Goal: Task Accomplishment & Management: Use online tool/utility

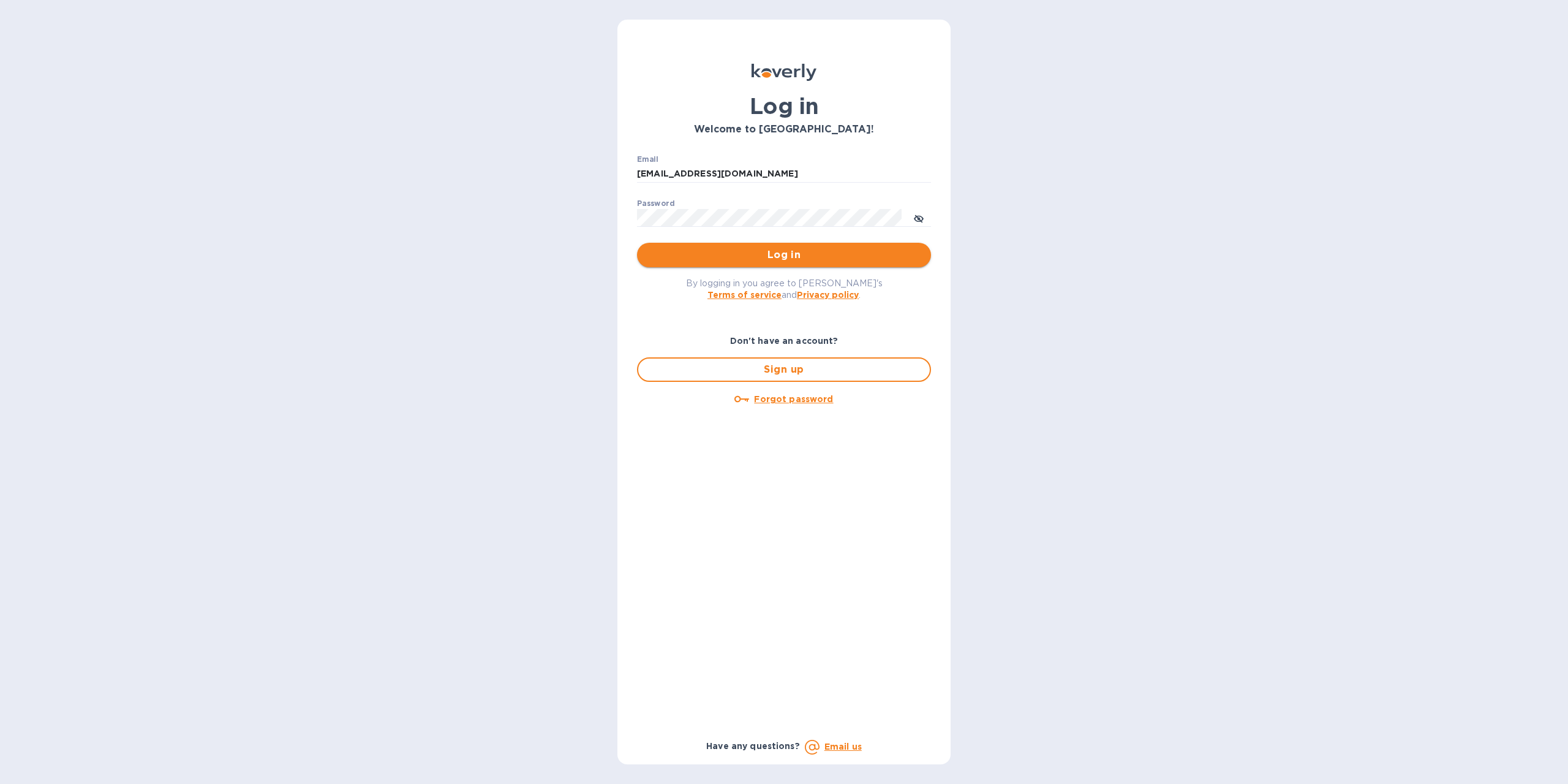
click at [764, 260] on span "Log in" at bounding box center [784, 255] width 274 height 15
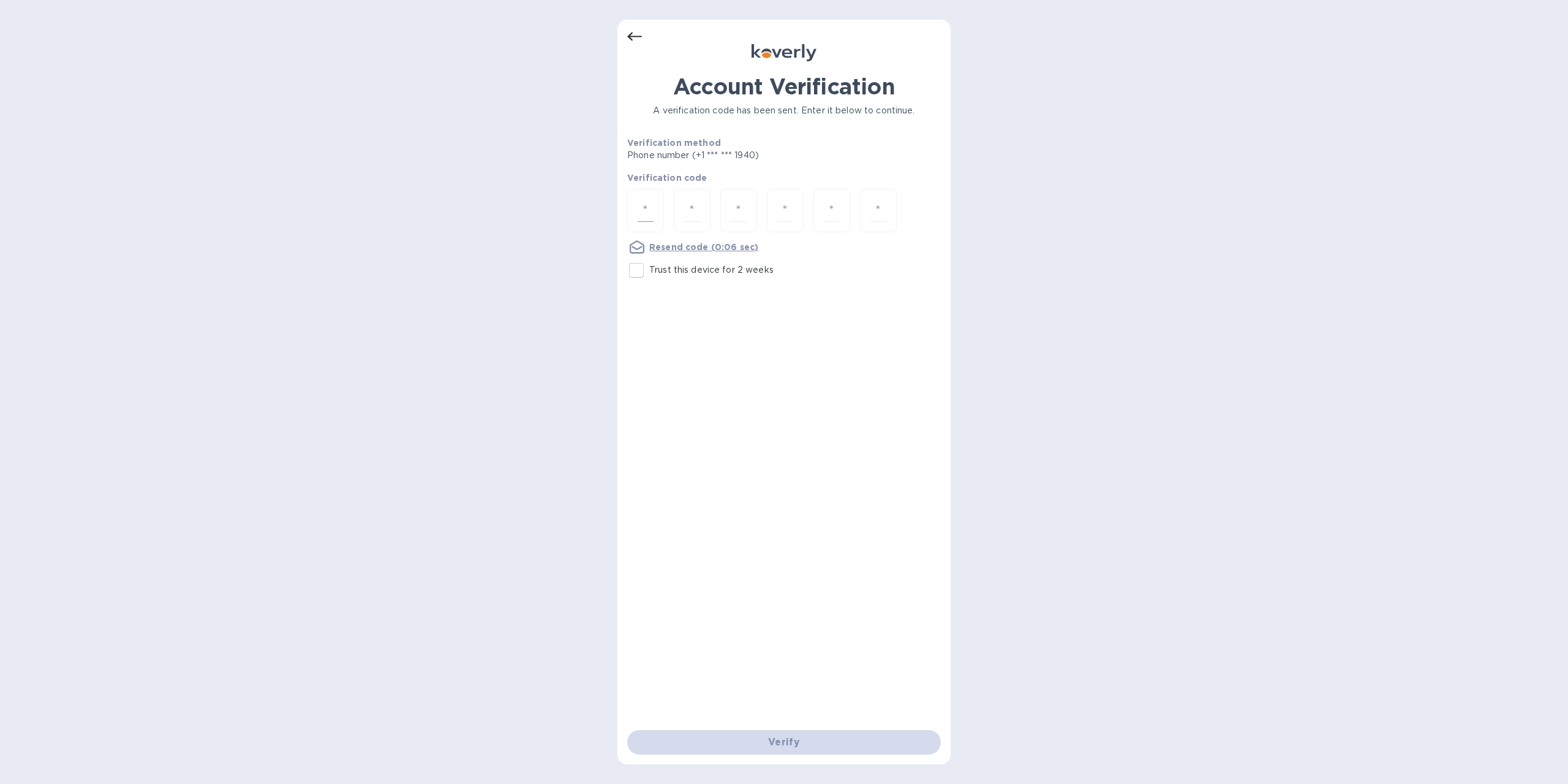
click at [655, 207] on div at bounding box center [646, 210] width 37 height 44
type input "8"
type input "6"
type input "8"
type input "7"
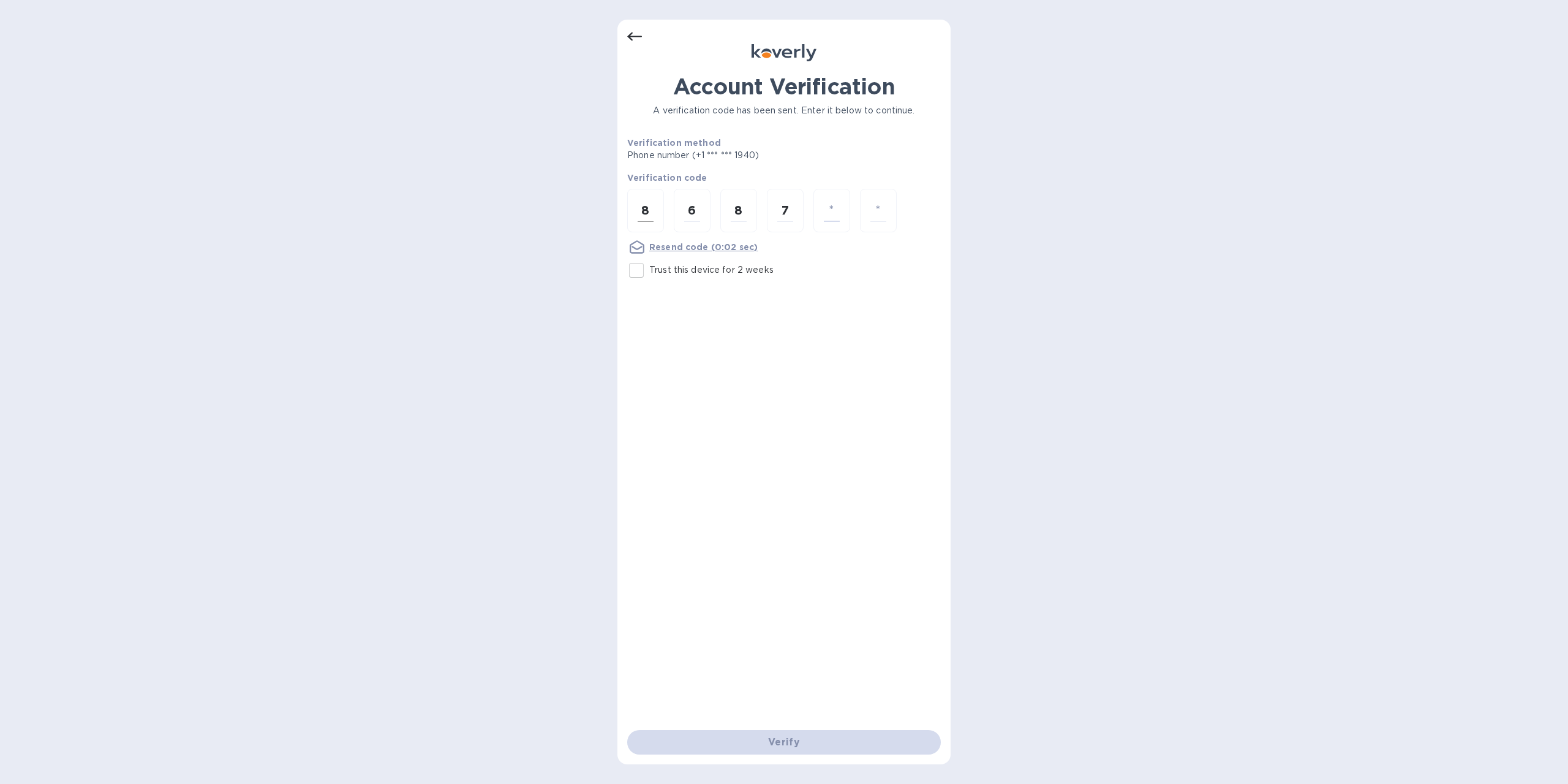
type input "4"
type input "0"
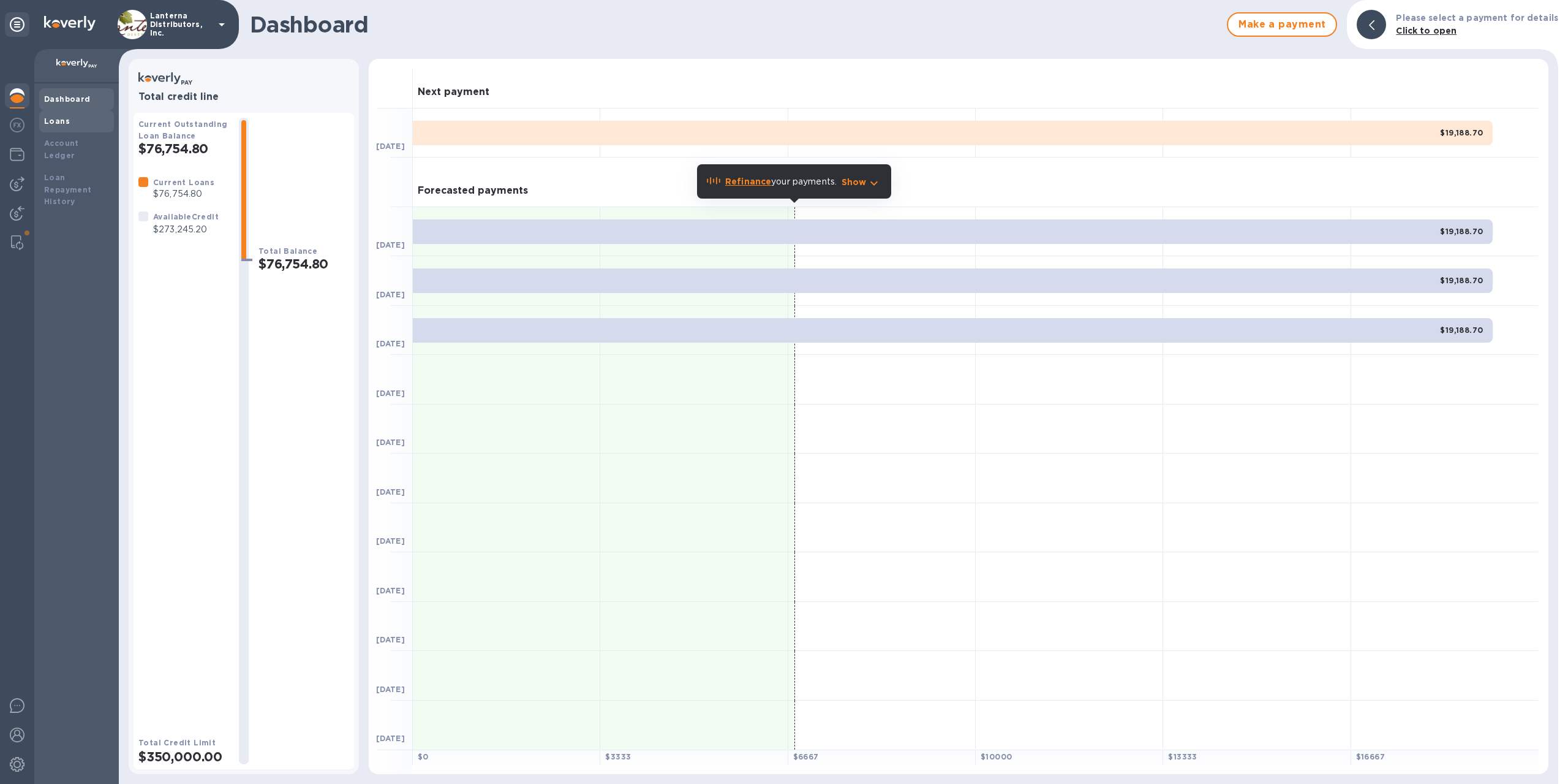
click at [55, 122] on b "Loans" at bounding box center [57, 121] width 25 height 9
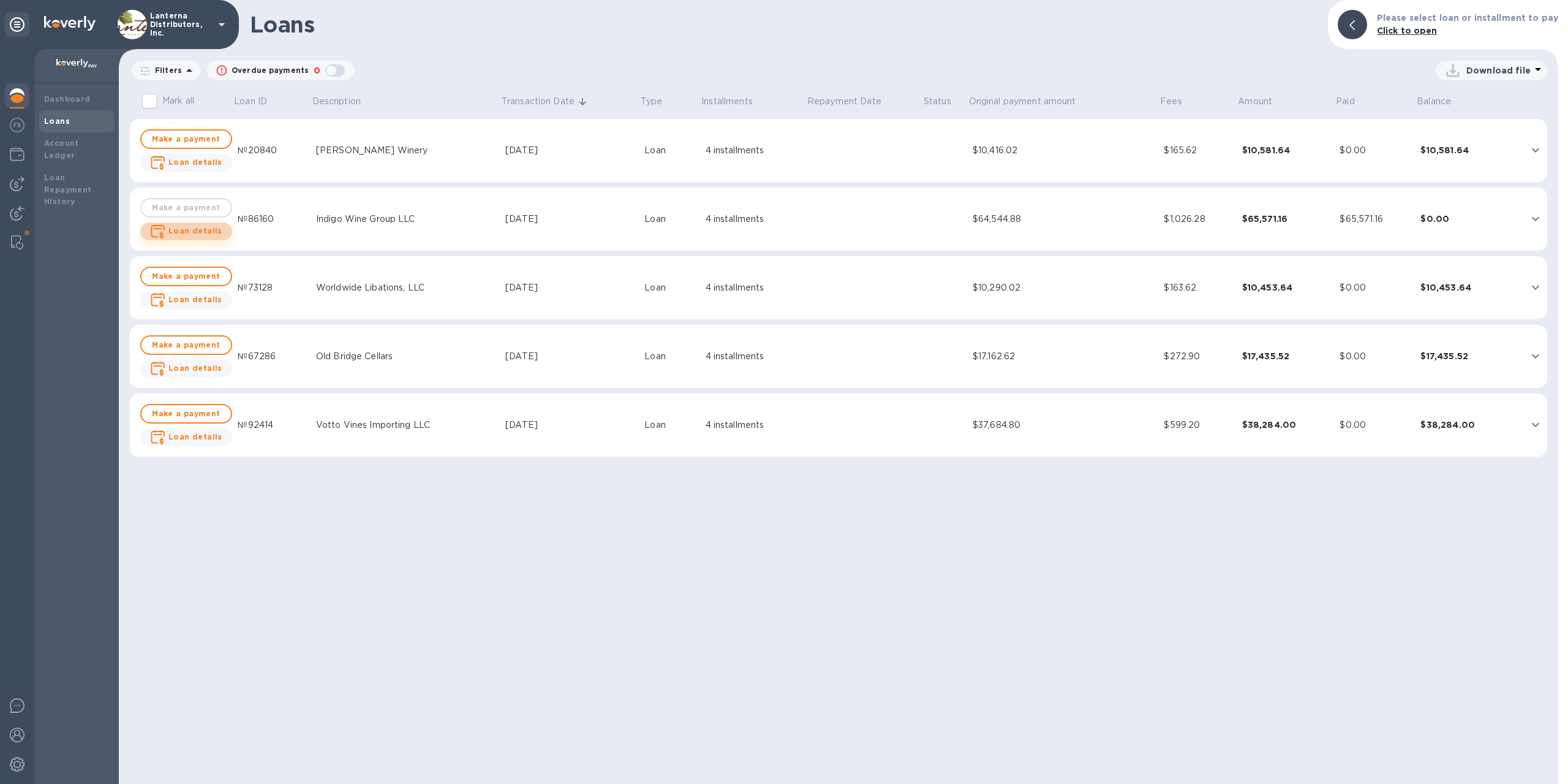
click at [201, 228] on b "Loan details" at bounding box center [195, 230] width 54 height 9
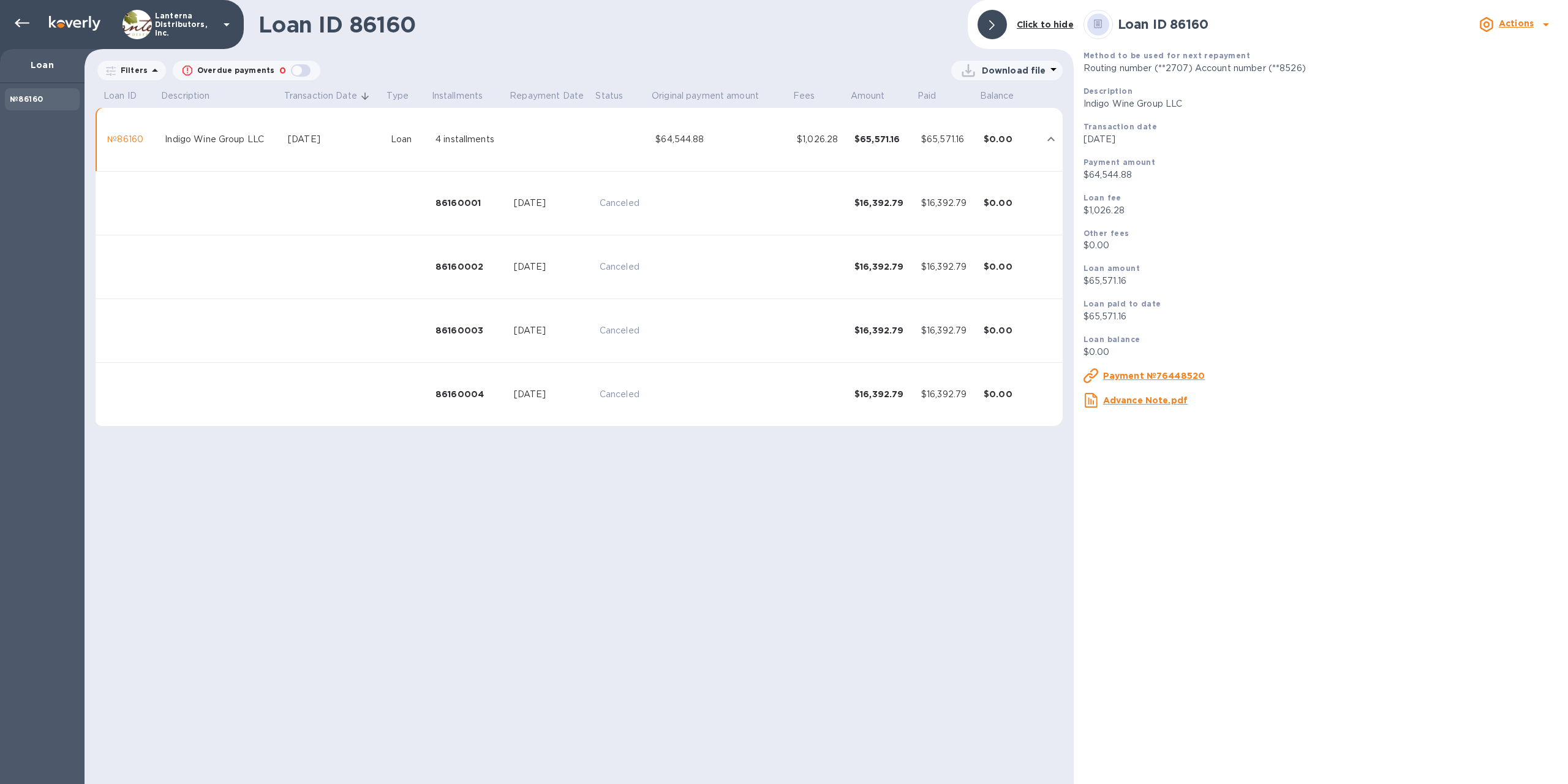
click at [473, 211] on td "86160001" at bounding box center [469, 204] width 78 height 64
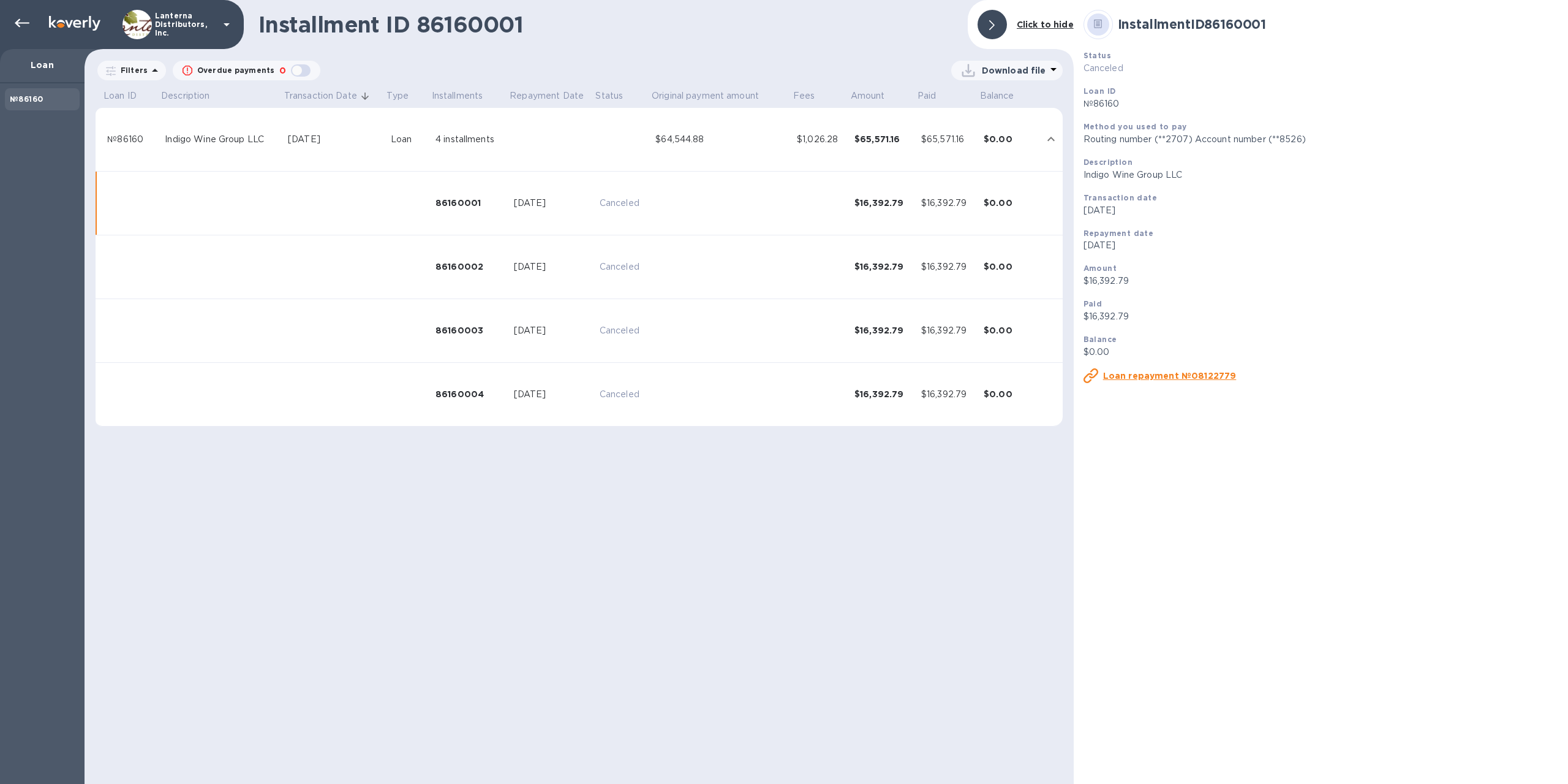
click at [465, 257] on td "86160002" at bounding box center [469, 267] width 78 height 64
click at [463, 298] on td "86160002" at bounding box center [469, 267] width 78 height 64
click at [466, 339] on td "86160003" at bounding box center [469, 331] width 78 height 64
click at [468, 395] on div "86160004" at bounding box center [470, 394] width 69 height 12
click at [139, 137] on div "№86160" at bounding box center [131, 140] width 48 height 13
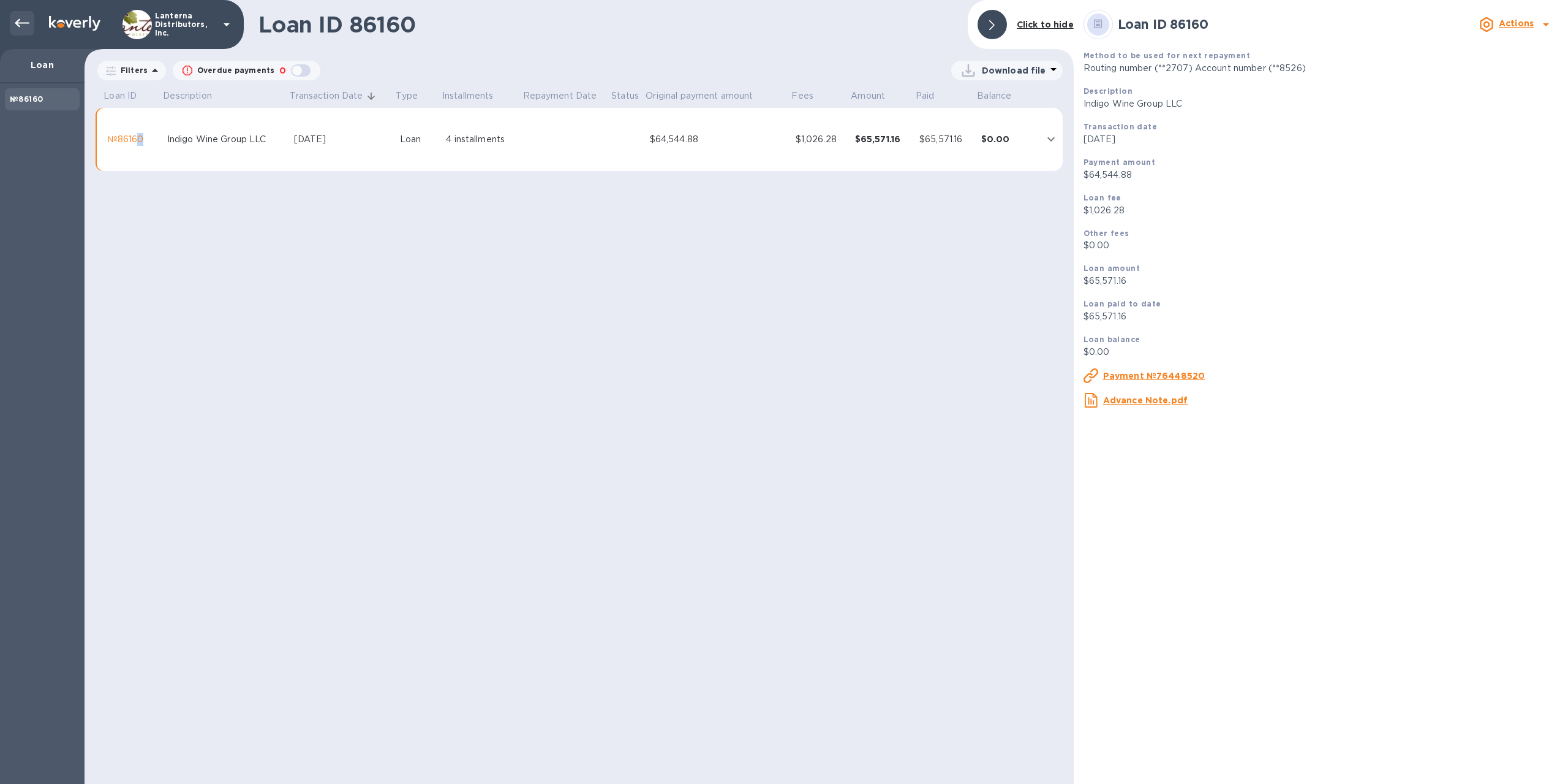
click at [23, 17] on icon at bounding box center [22, 23] width 15 height 15
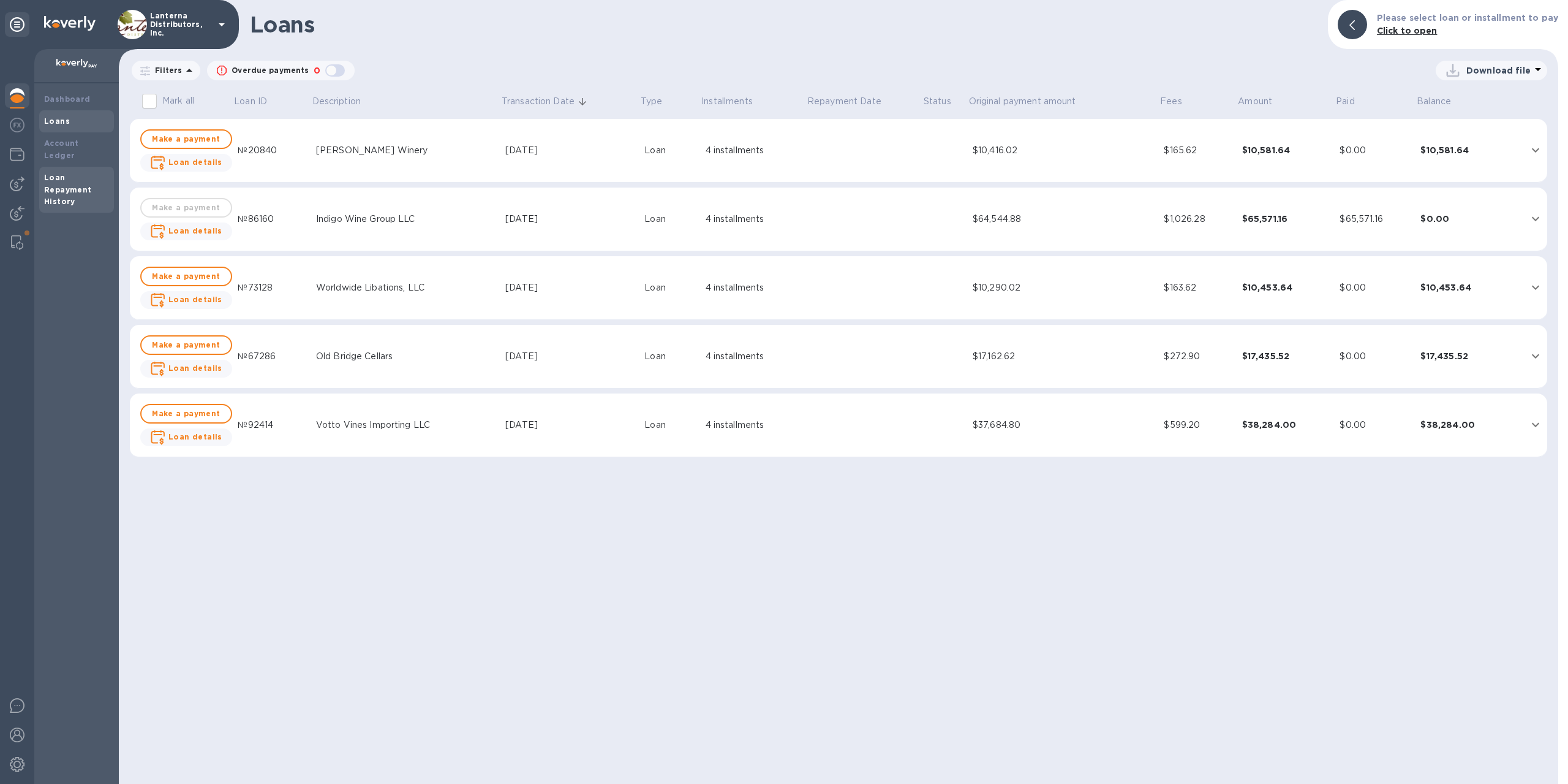
click at [52, 173] on b "Loan Repayment History" at bounding box center [68, 189] width 48 height 34
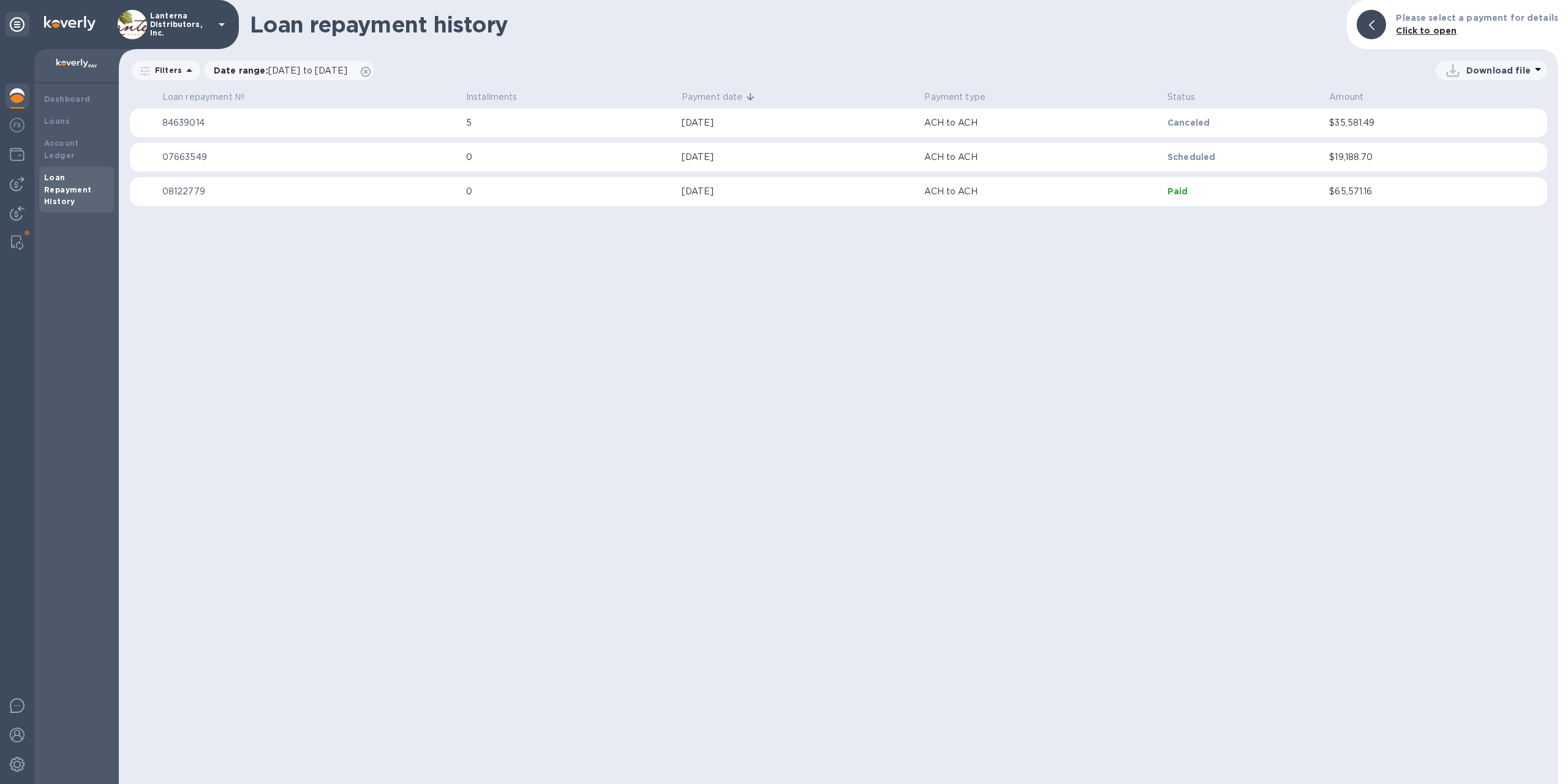
click at [384, 204] on td "08122779" at bounding box center [310, 192] width 304 height 30
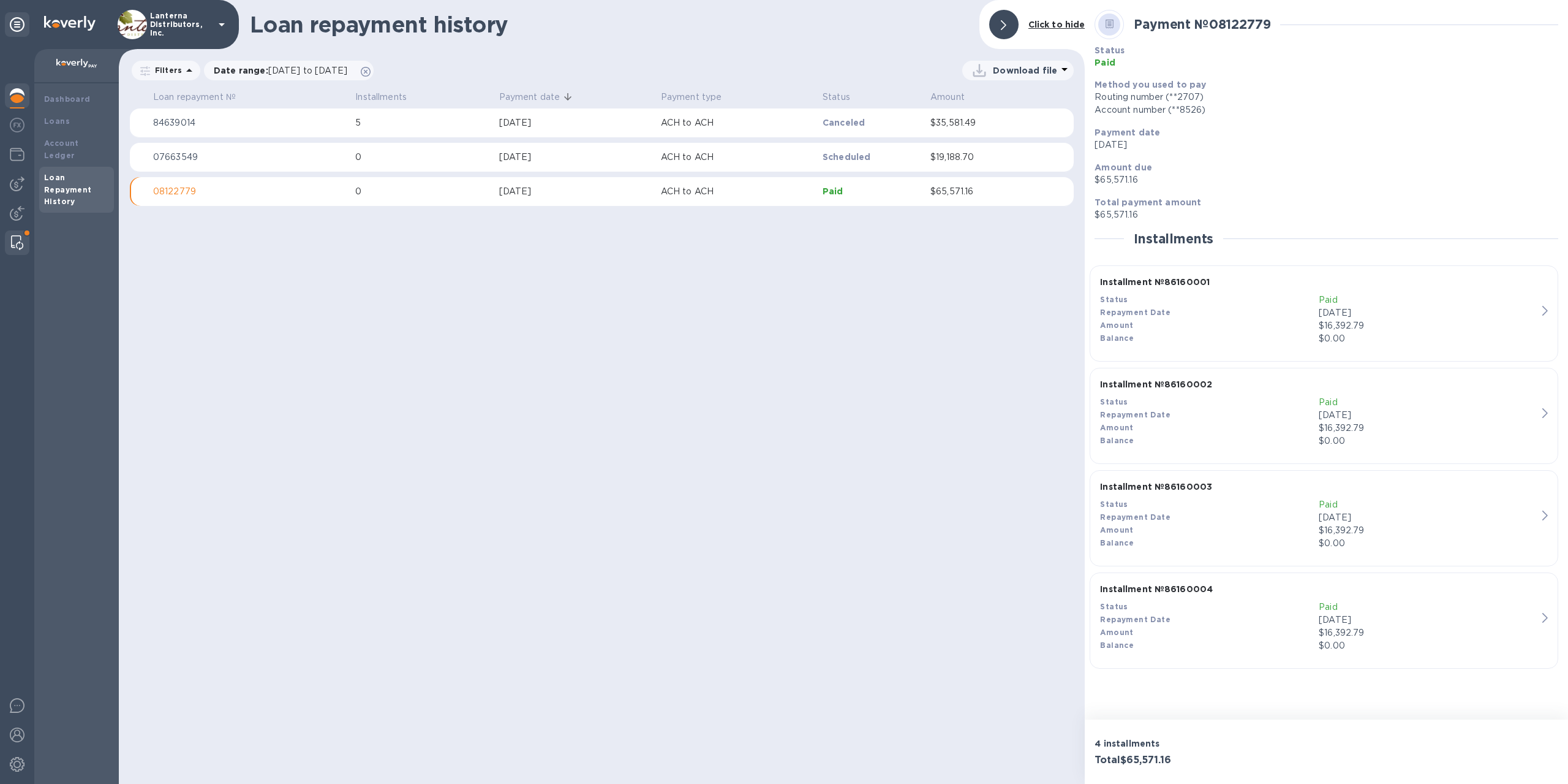
click at [18, 241] on img at bounding box center [16, 242] width 12 height 15
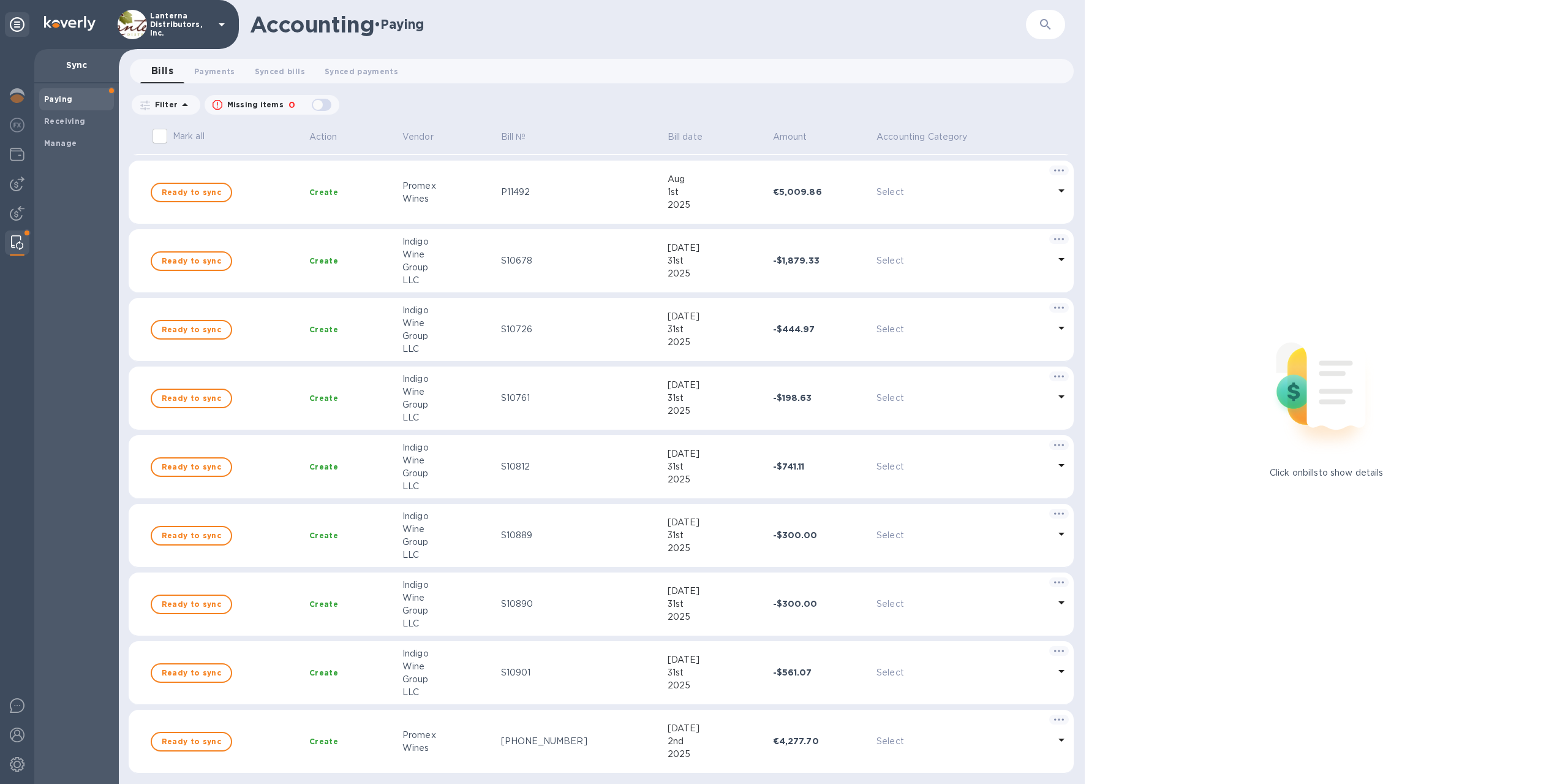
scroll to position [200, 0]
click at [557, 517] on td "S10889" at bounding box center [579, 535] width 167 height 64
click at [389, 534] on td "Create" at bounding box center [351, 535] width 93 height 64
click at [1060, 536] on icon at bounding box center [1062, 533] width 15 height 15
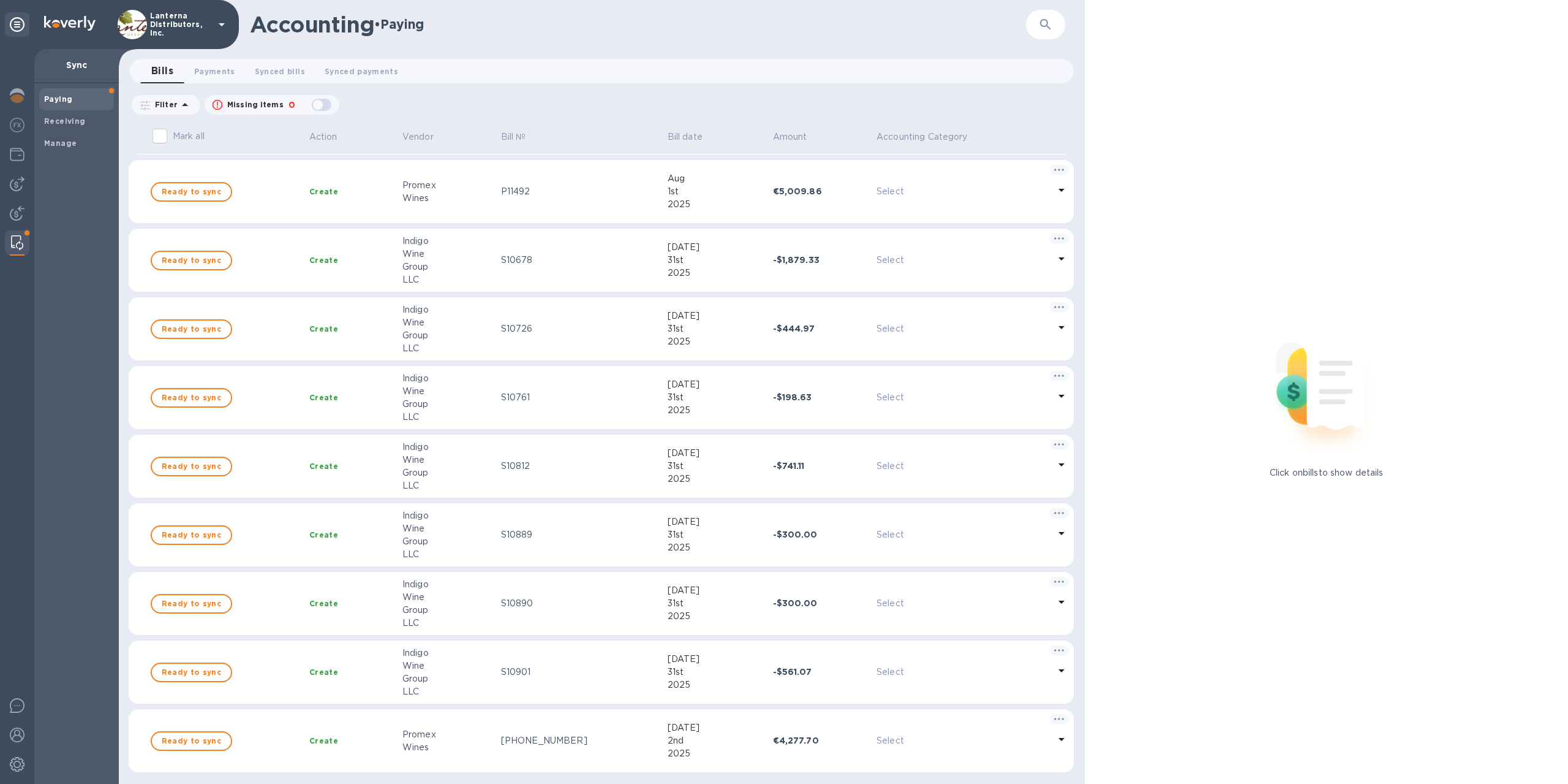
click at [21, 241] on img at bounding box center [16, 242] width 12 height 15
click at [21, 211] on img at bounding box center [17, 214] width 15 height 15
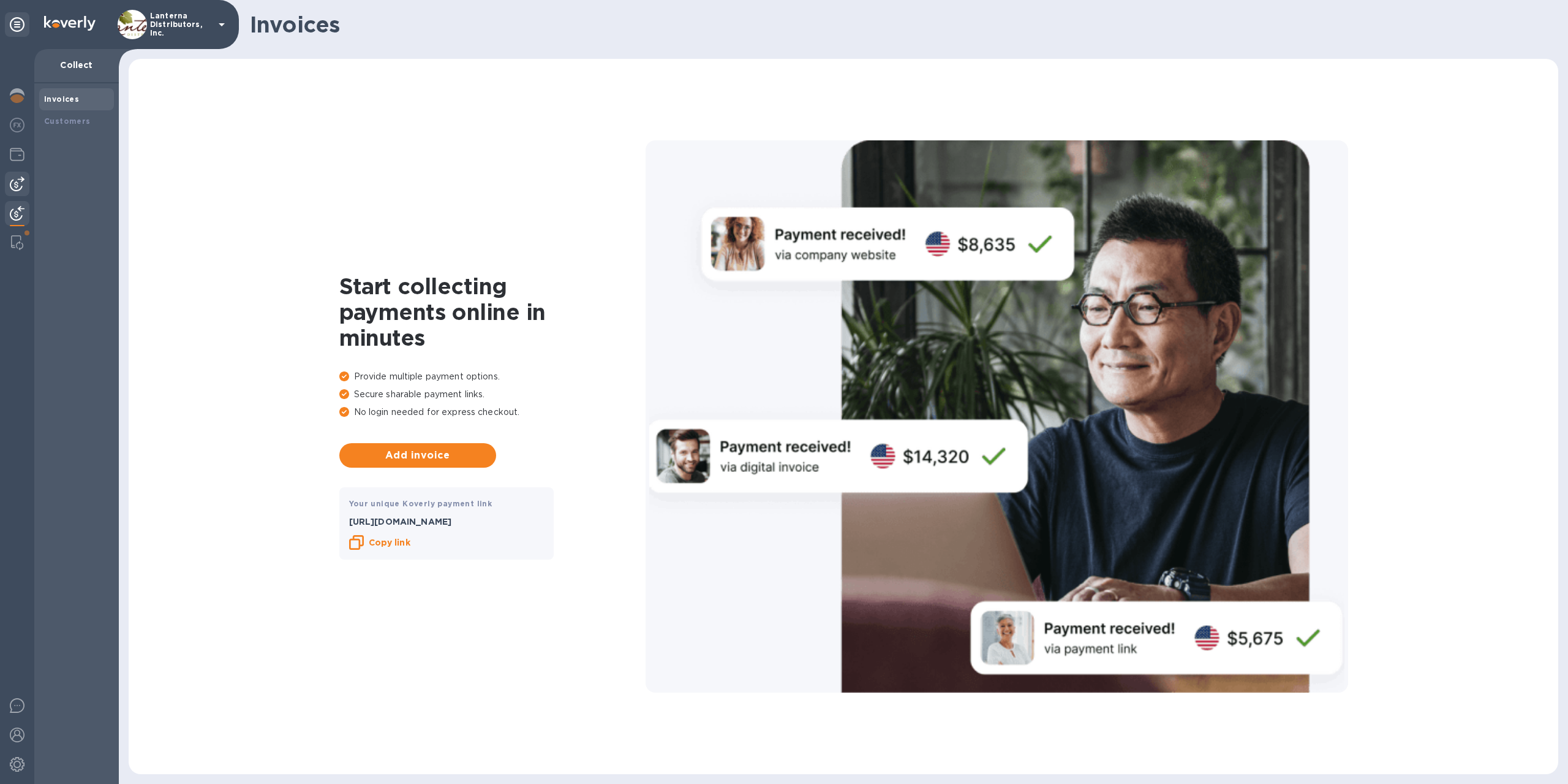
click at [18, 185] on img at bounding box center [17, 184] width 15 height 15
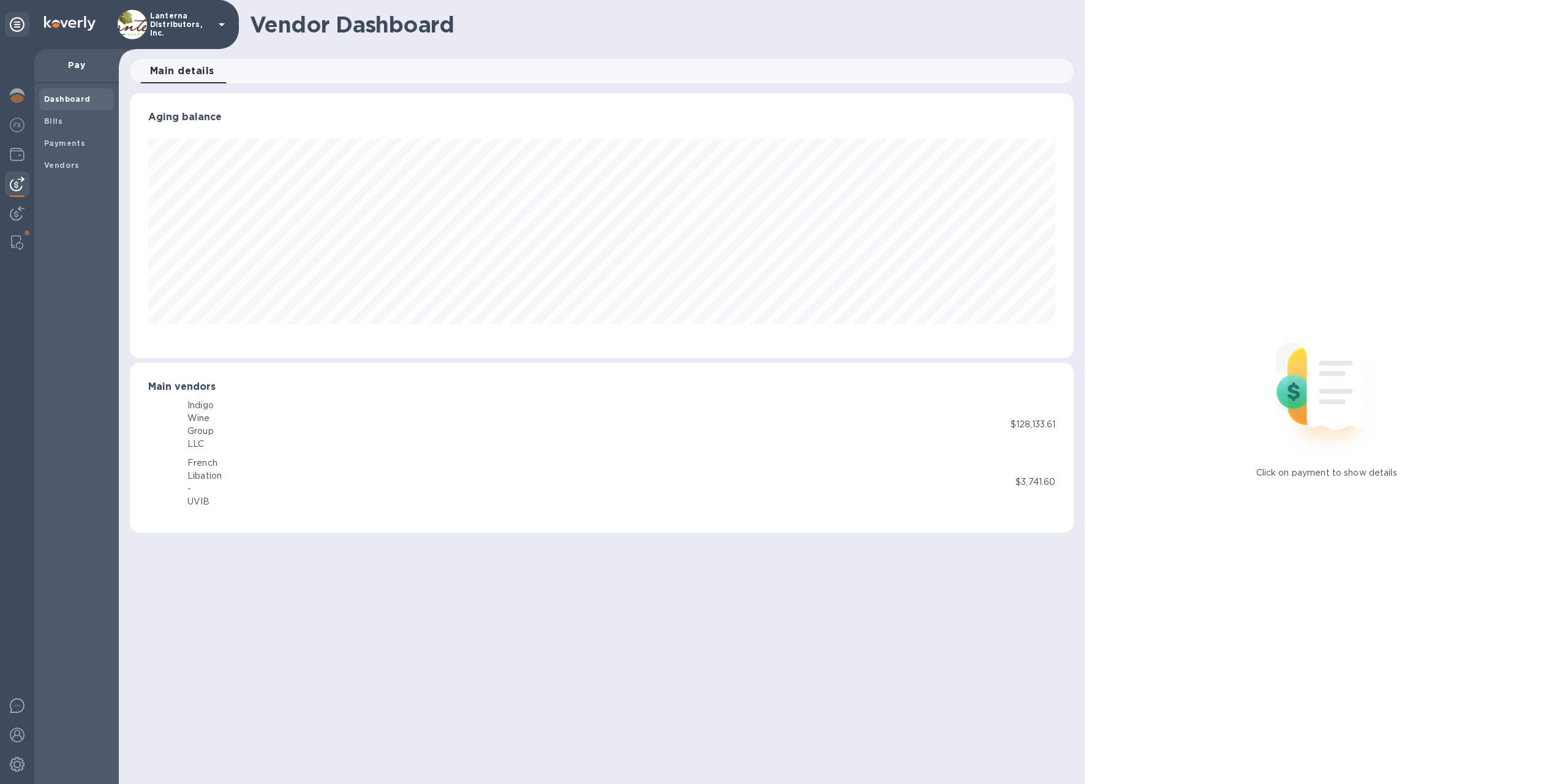
scroll to position [265, 945]
click at [67, 119] on span "Bills" at bounding box center [76, 121] width 65 height 12
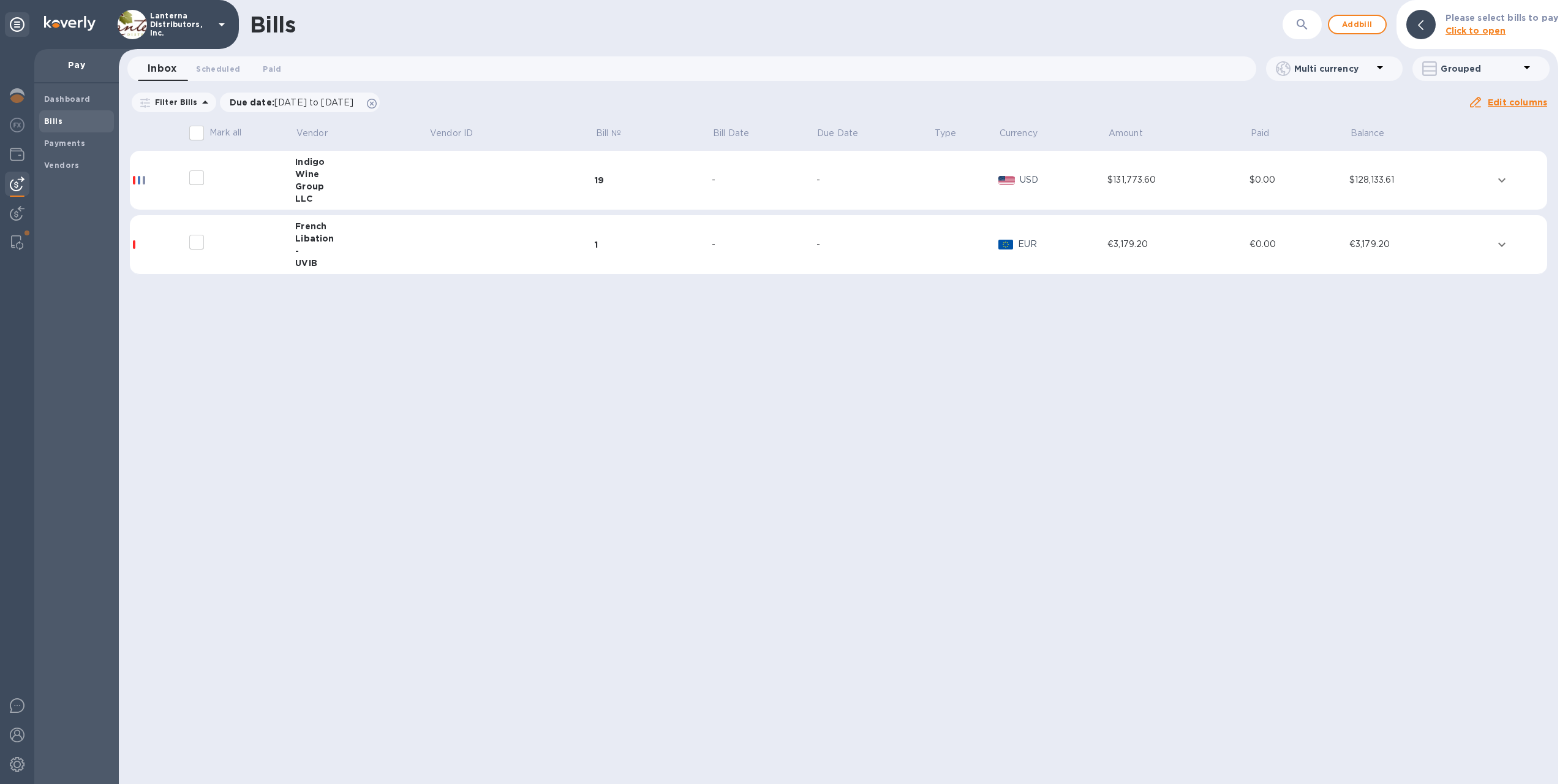
click at [537, 189] on td at bounding box center [512, 180] width 166 height 59
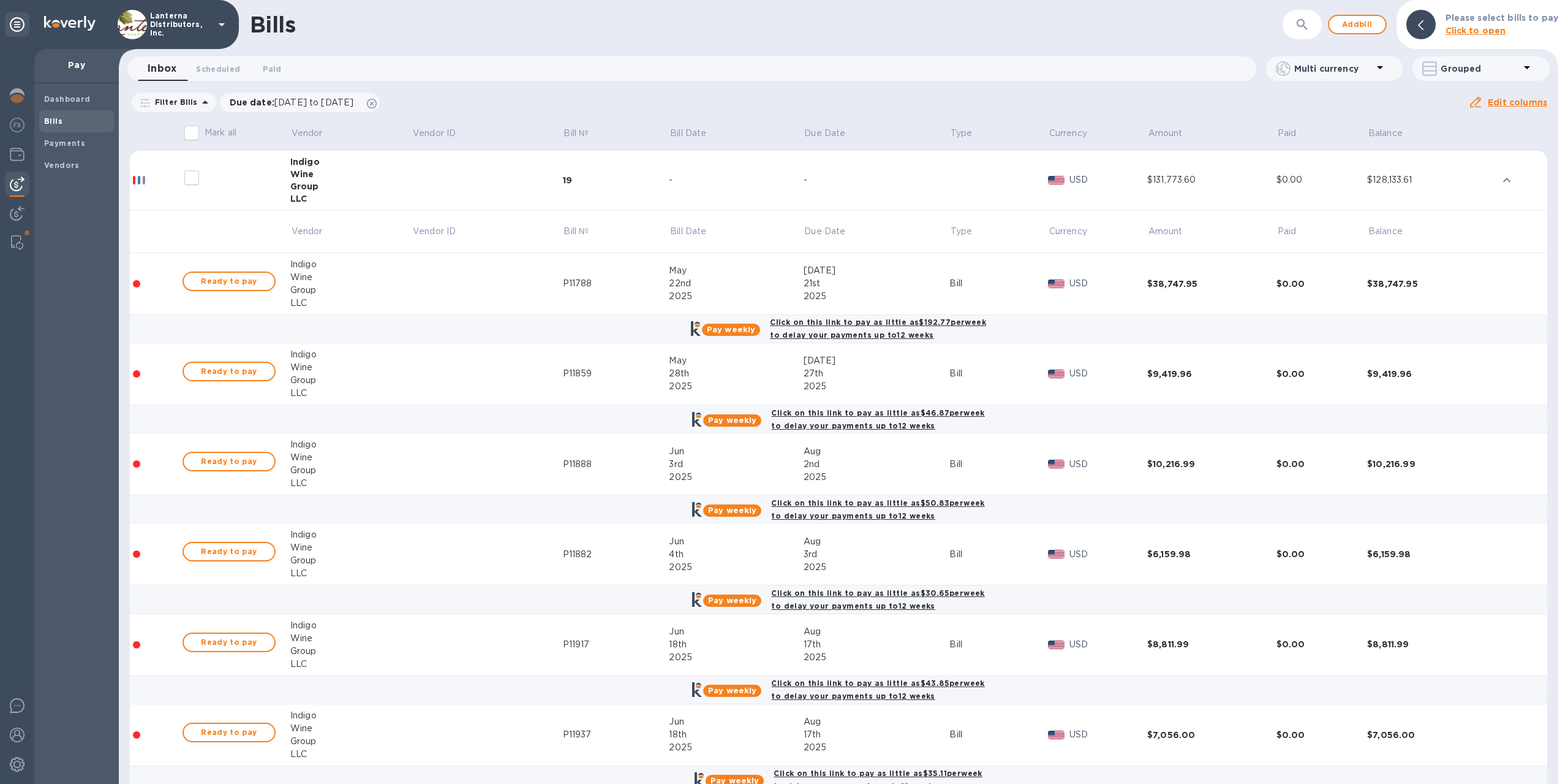
click at [444, 176] on td at bounding box center [486, 180] width 150 height 59
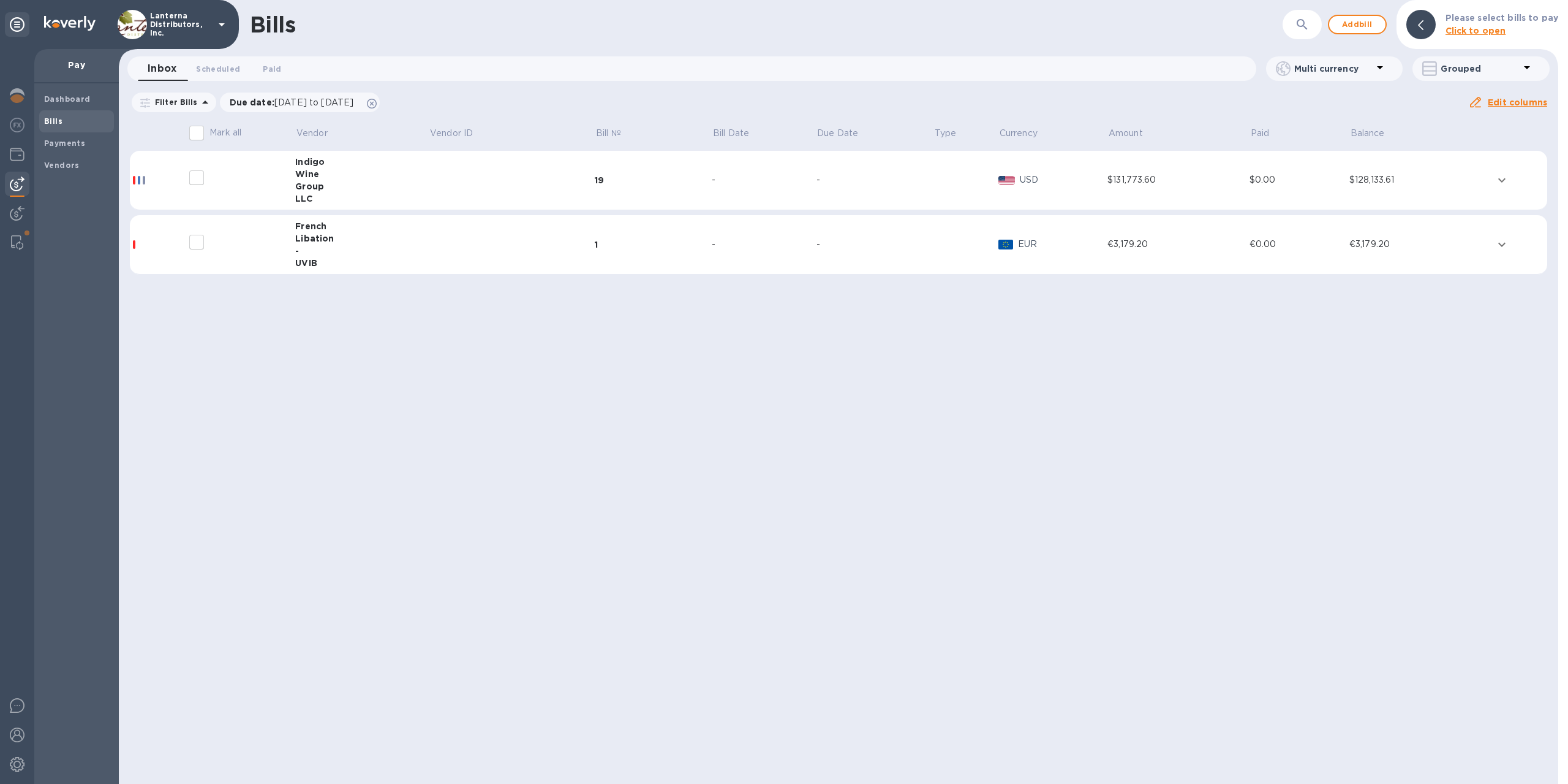
click at [444, 176] on td at bounding box center [512, 180] width 166 height 59
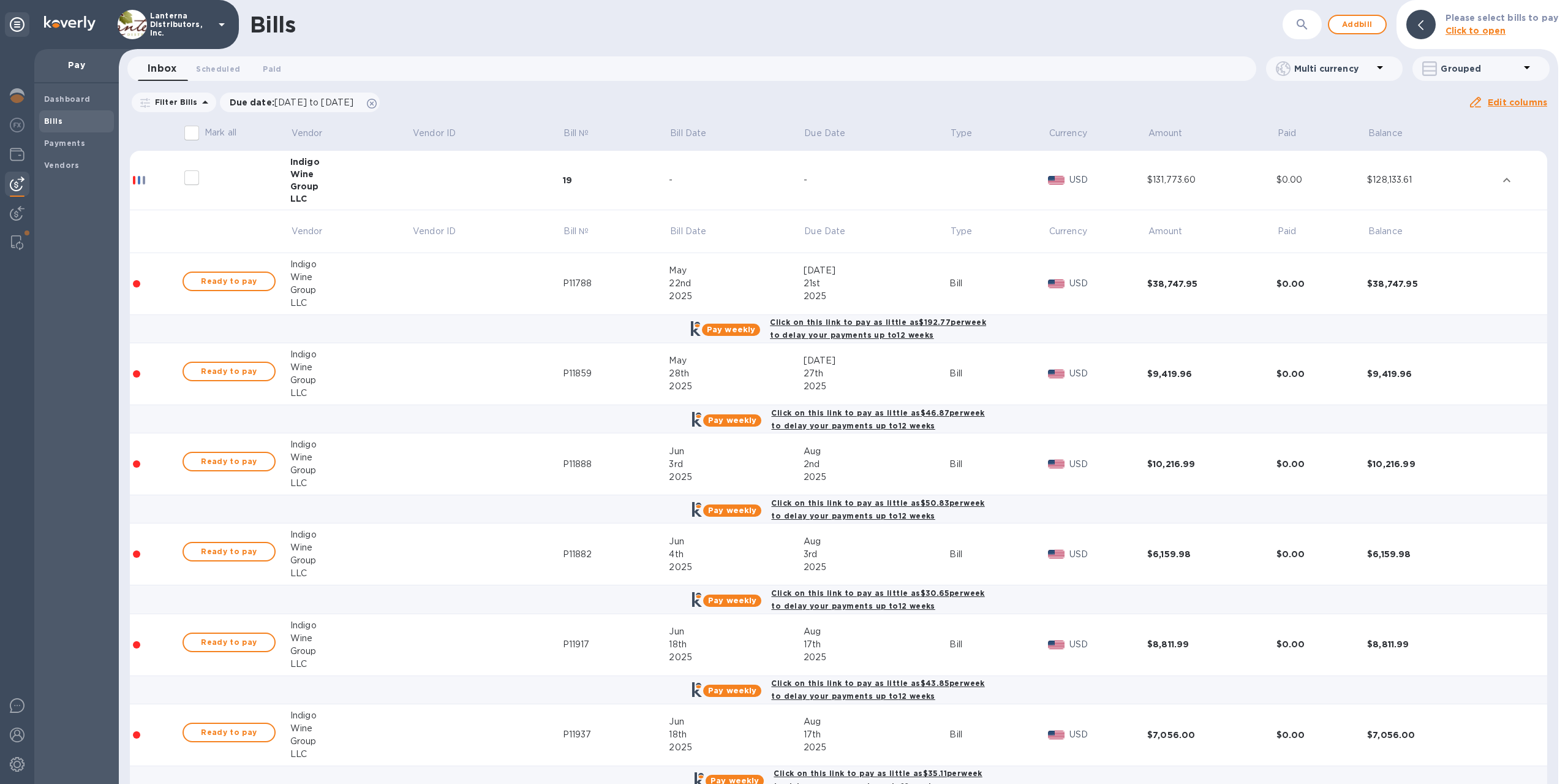
click at [191, 178] on input "decorative checkbox" at bounding box center [191, 178] width 25 height 25
checkbox input "false"
click at [190, 137] on input "Mark all" at bounding box center [191, 132] width 25 height 25
click at [191, 136] on input "Mark all" at bounding box center [191, 132] width 25 height 25
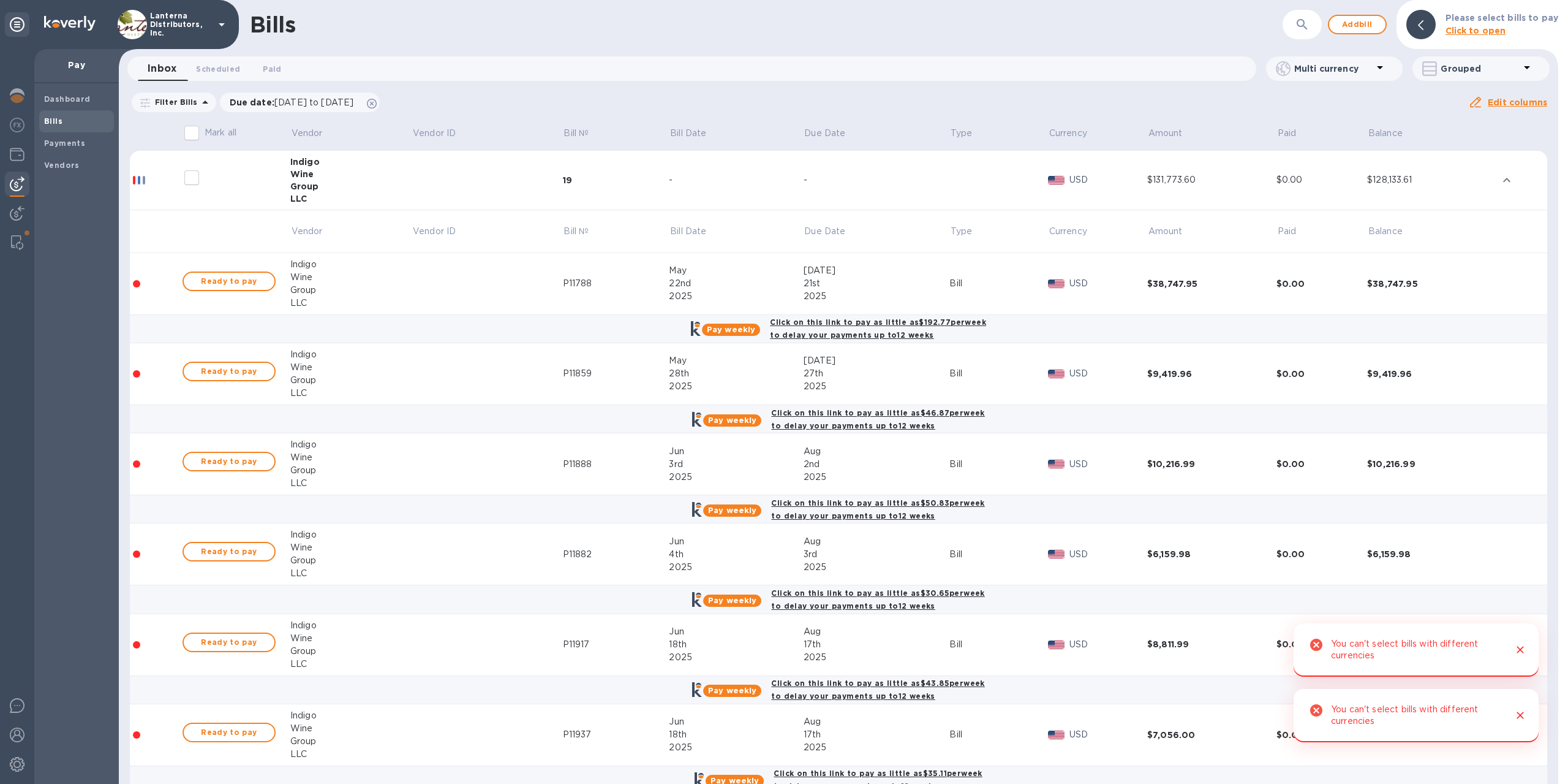
checkbox input "false"
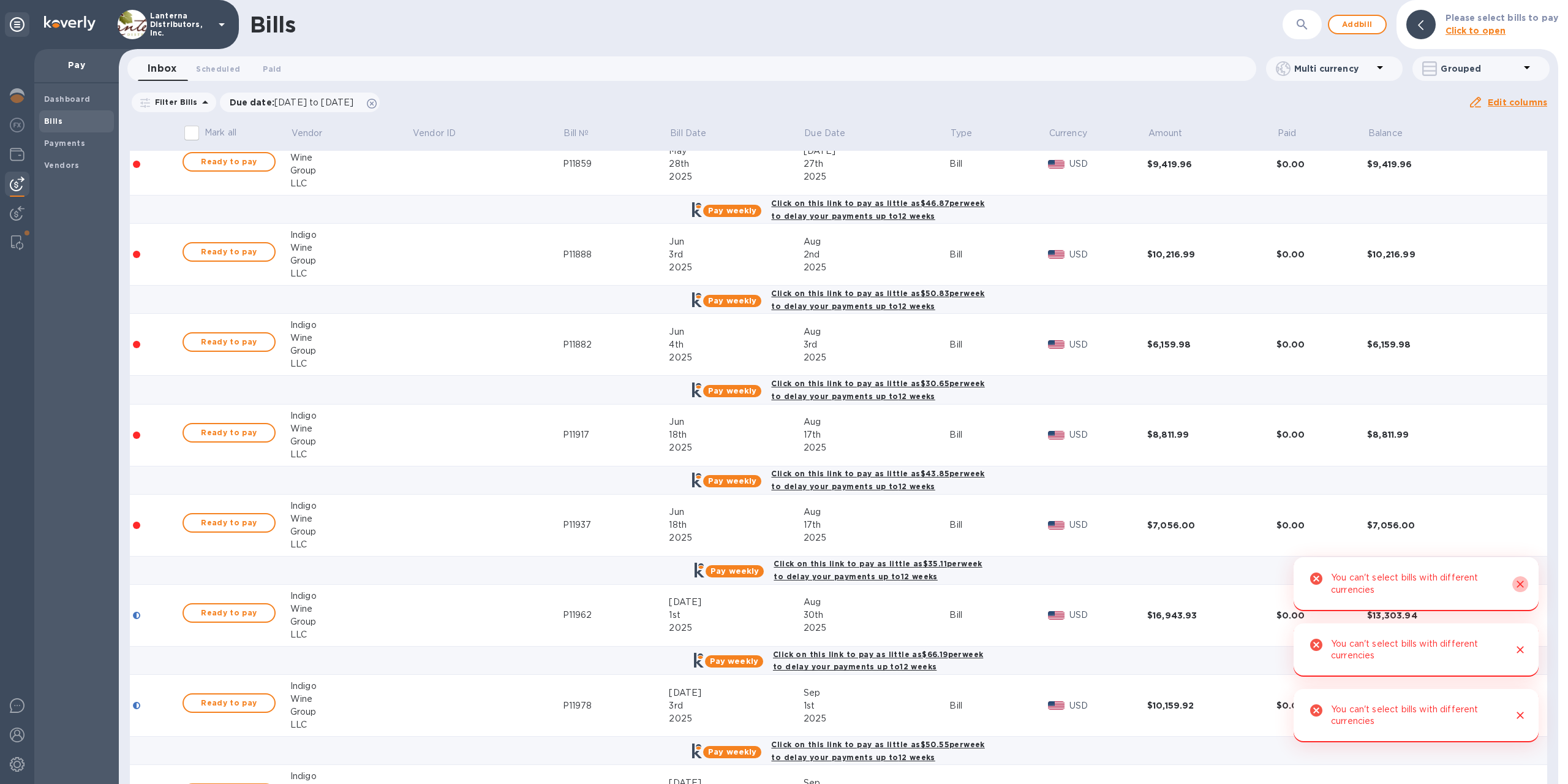
click at [1524, 587] on icon "Close" at bounding box center [1520, 583] width 12 height 12
click at [1528, 647] on div at bounding box center [1515, 649] width 25 height 34
click at [1521, 649] on icon "Close" at bounding box center [1520, 649] width 7 height 7
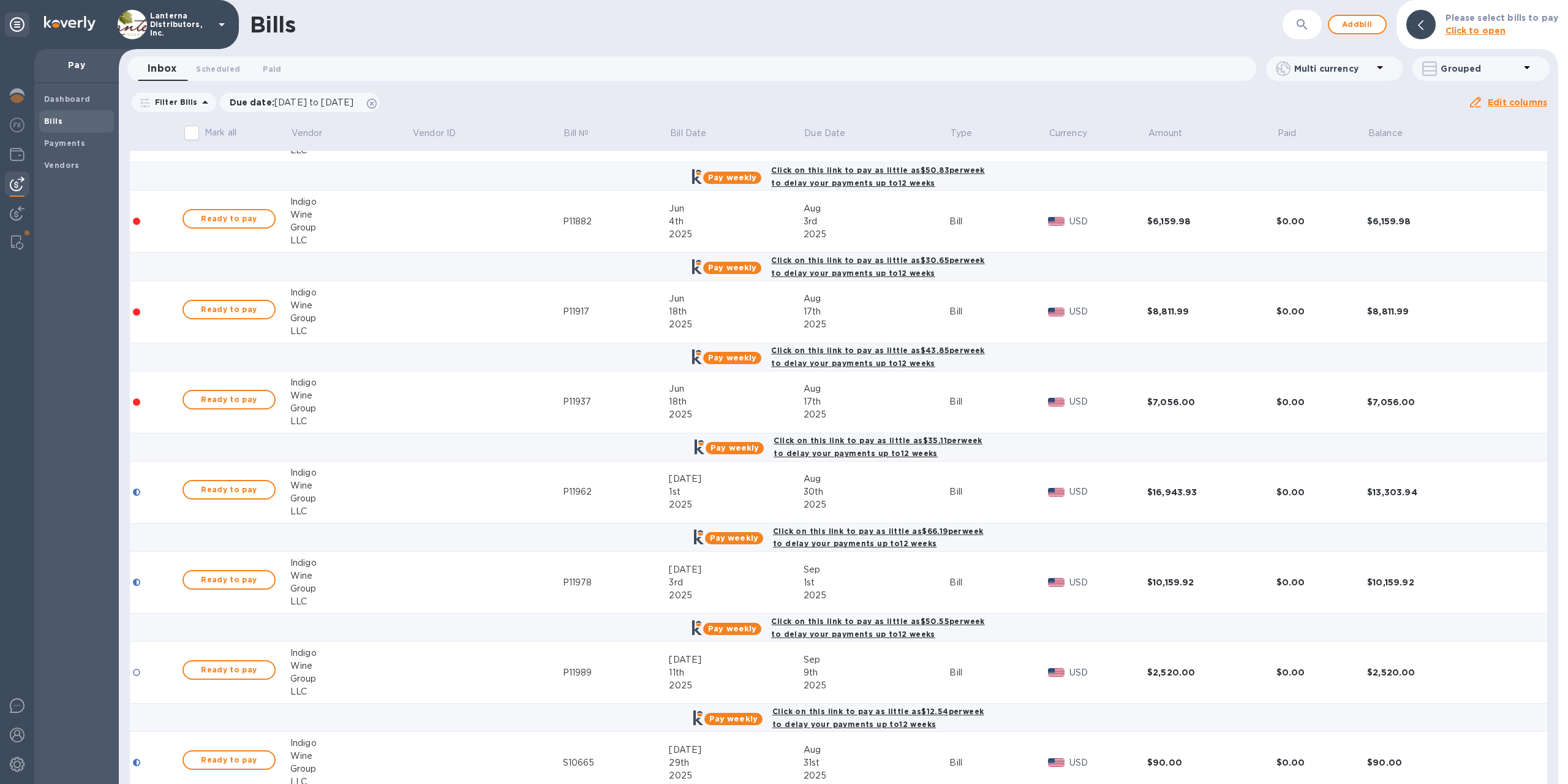
scroll to position [0, 0]
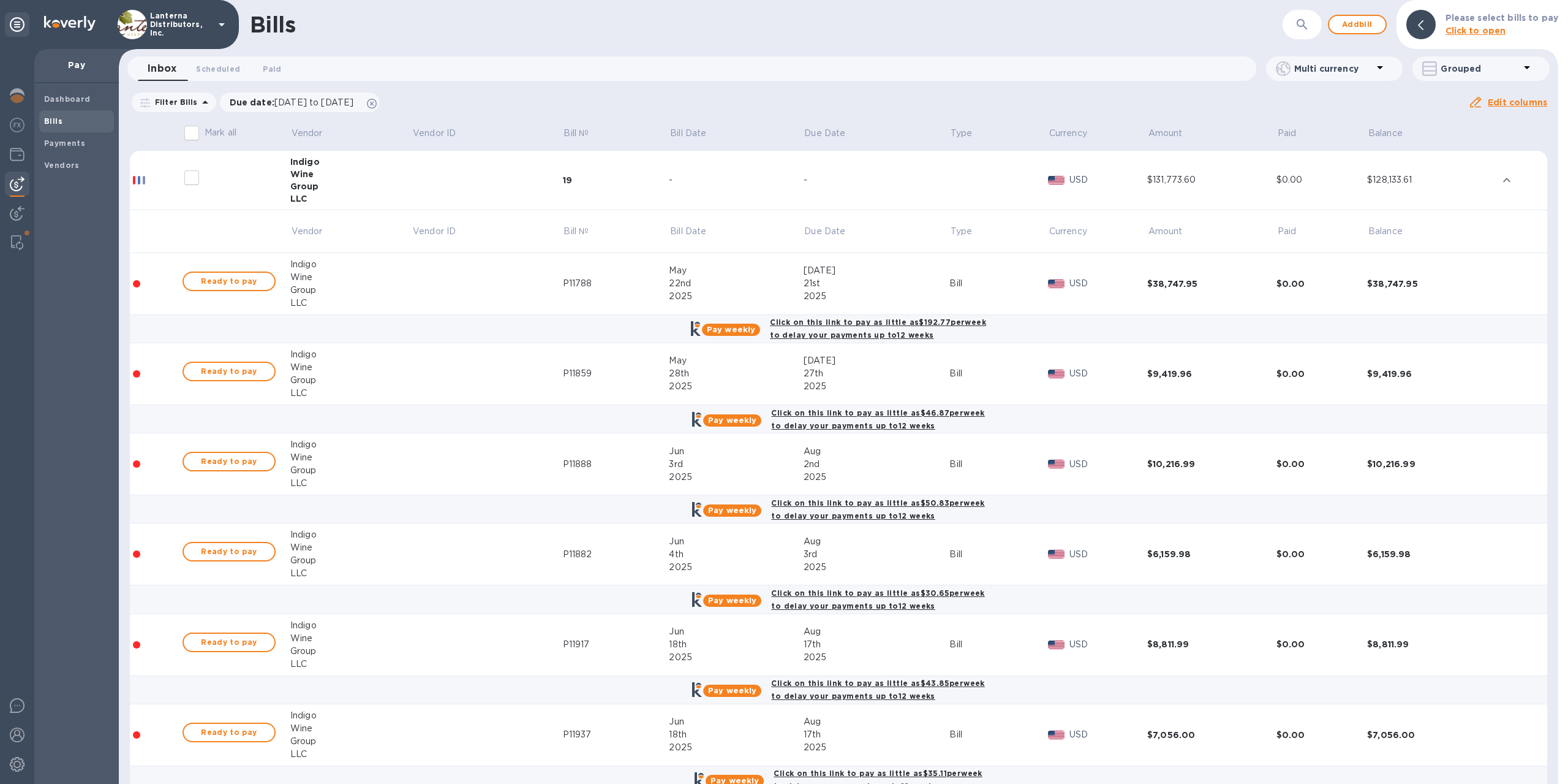
click at [150, 293] on td at bounding box center [155, 284] width 52 height 62
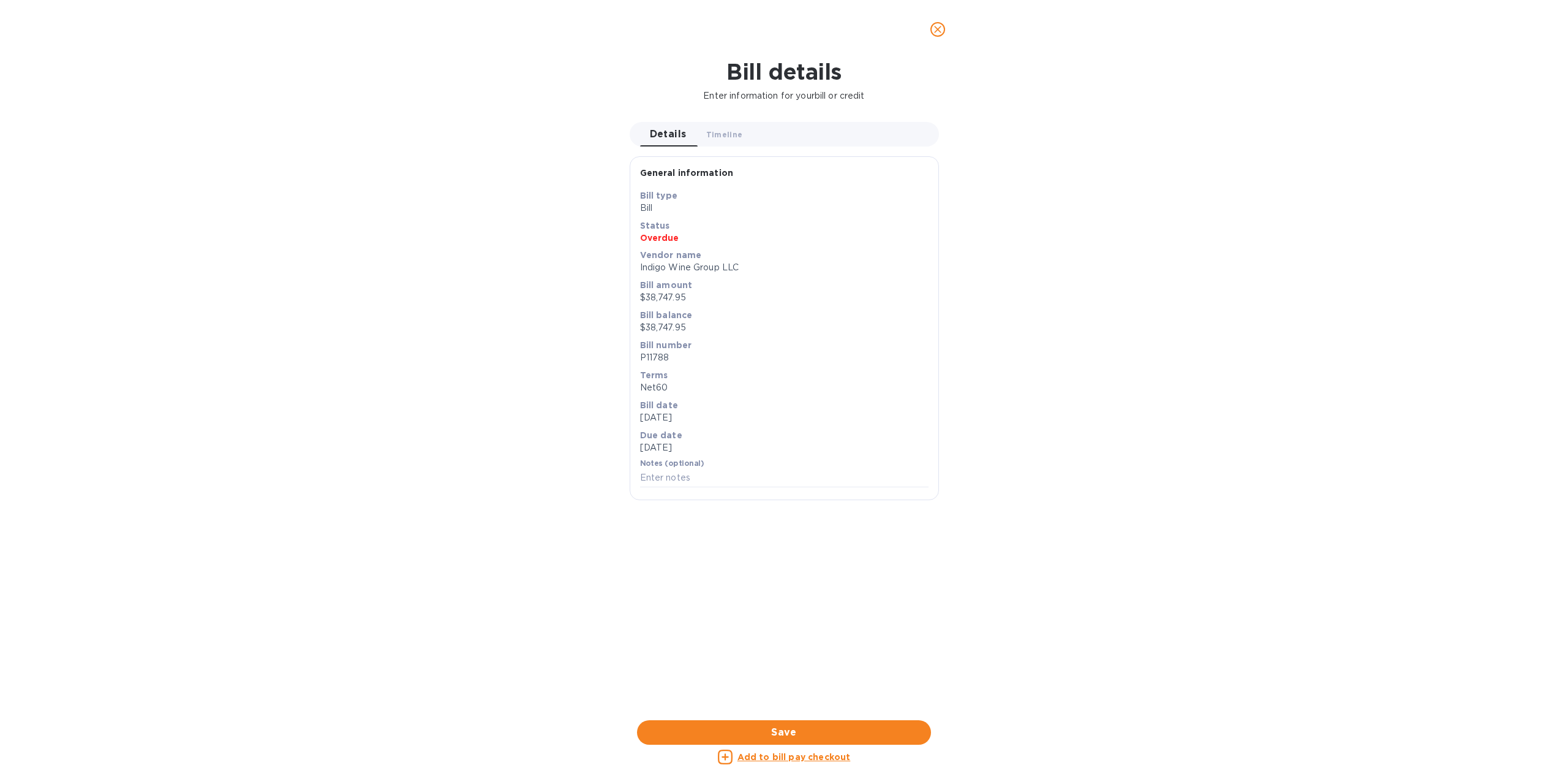
scroll to position [265, 945]
click at [947, 30] on button "close" at bounding box center [938, 30] width 30 height 30
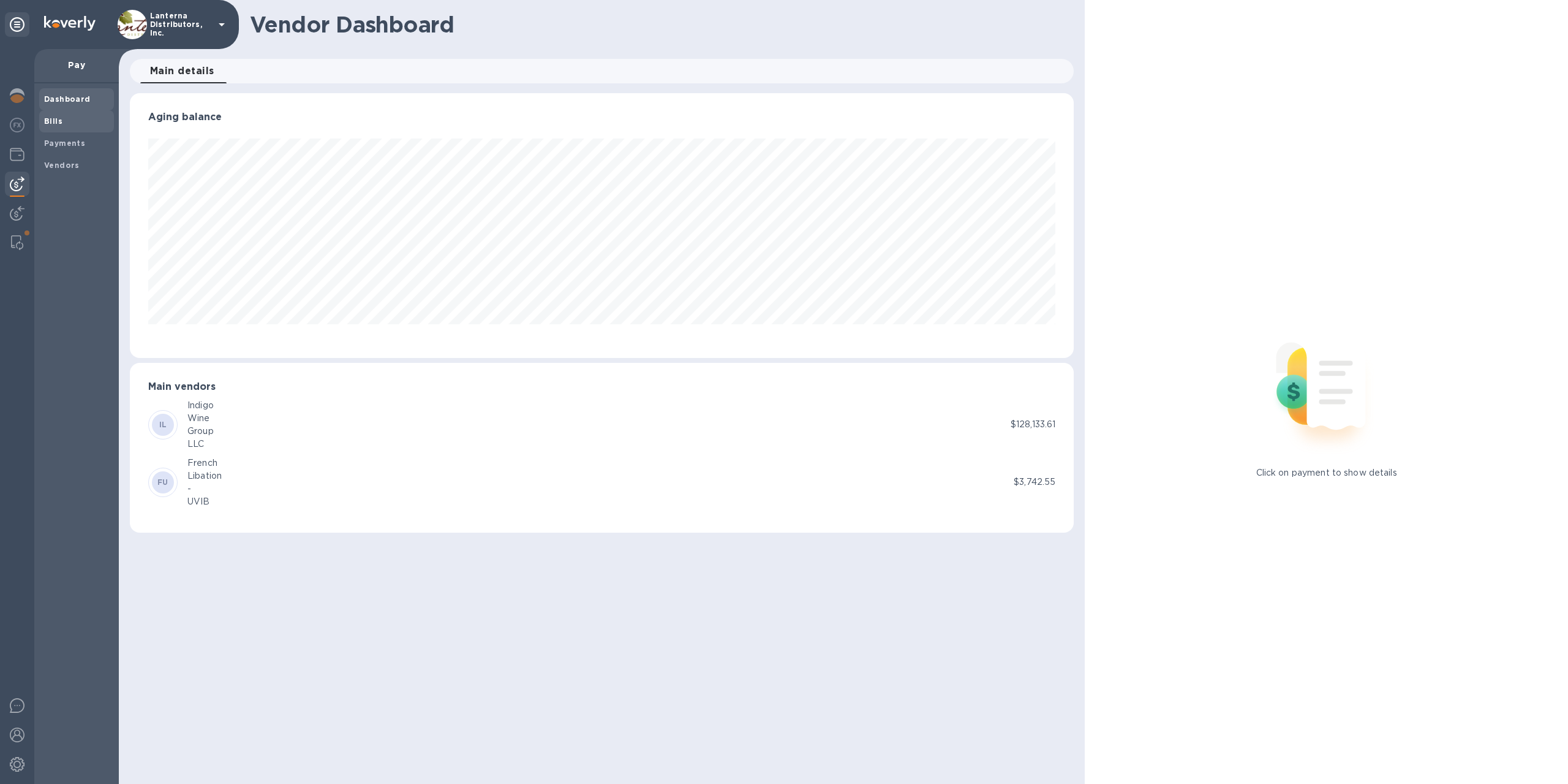
click at [50, 119] on b "Bills" at bounding box center [53, 121] width 18 height 9
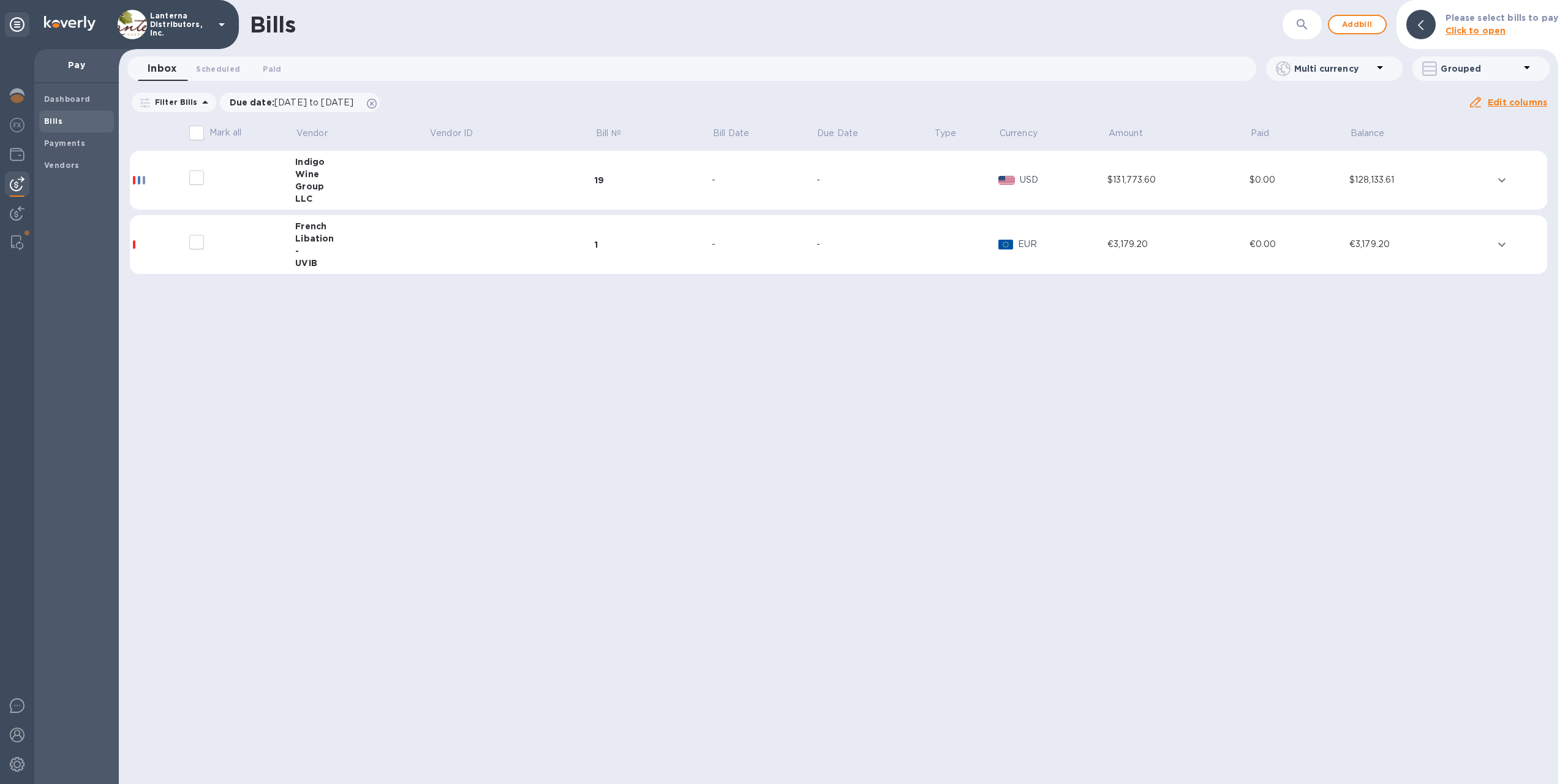
click at [1378, 64] on icon at bounding box center [1380, 67] width 15 height 15
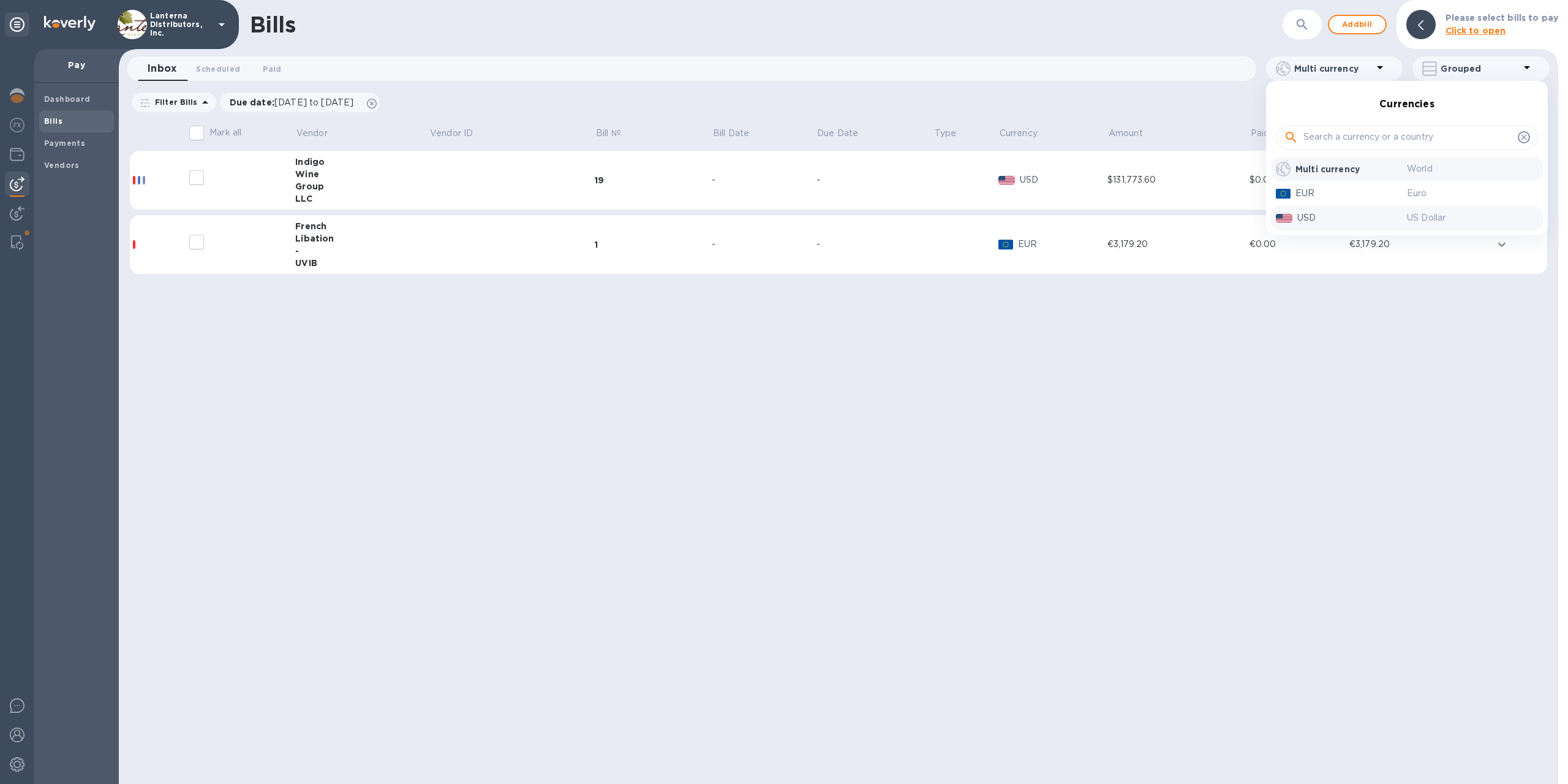
click at [1308, 216] on p "USD" at bounding box center [1352, 218] width 109 height 13
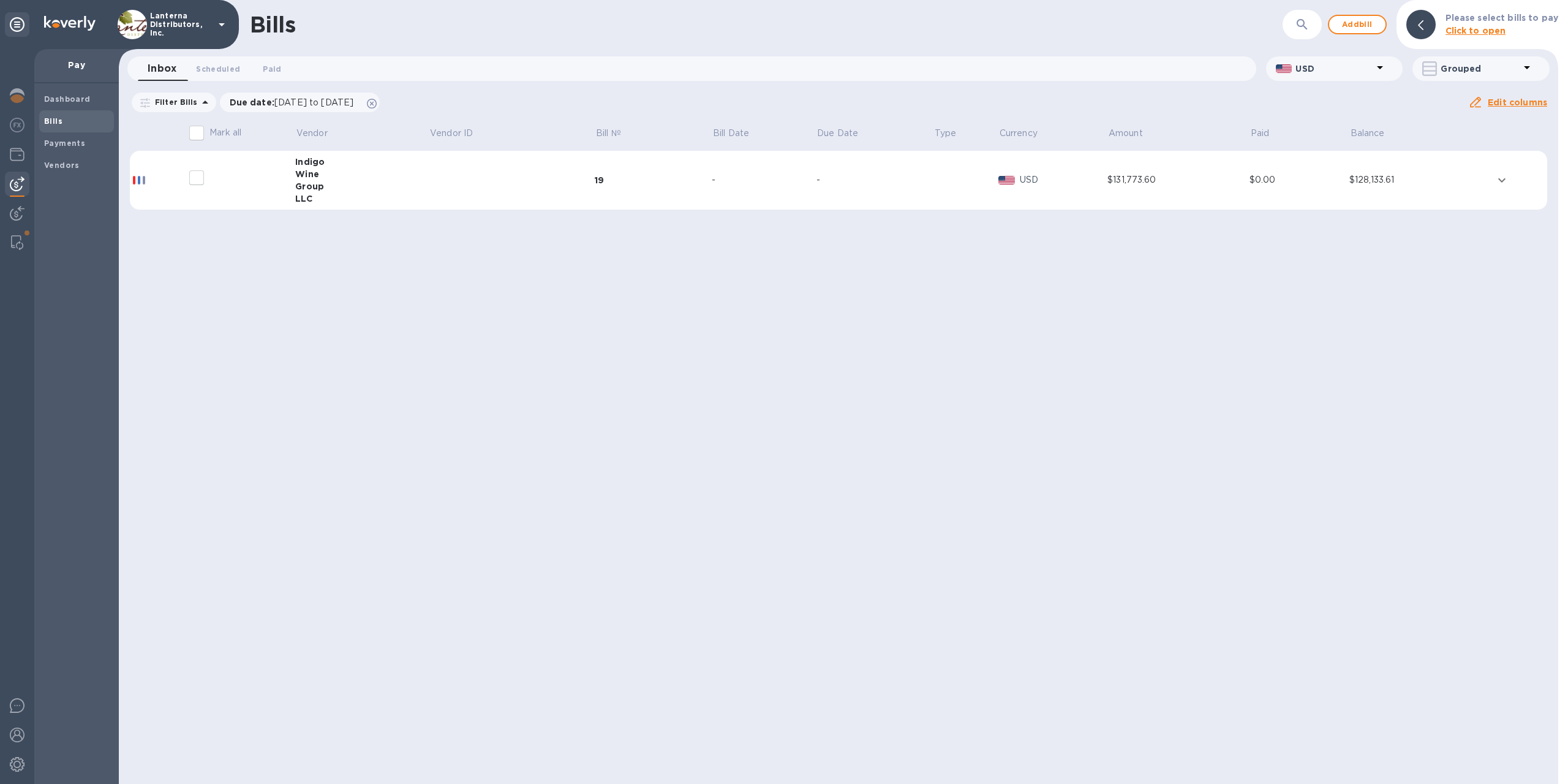
click at [214, 183] on div at bounding box center [233, 178] width 98 height 30
click at [199, 181] on input "decorative checkbox" at bounding box center [196, 178] width 25 height 25
click at [141, 179] on div at bounding box center [140, 180] width 5 height 8
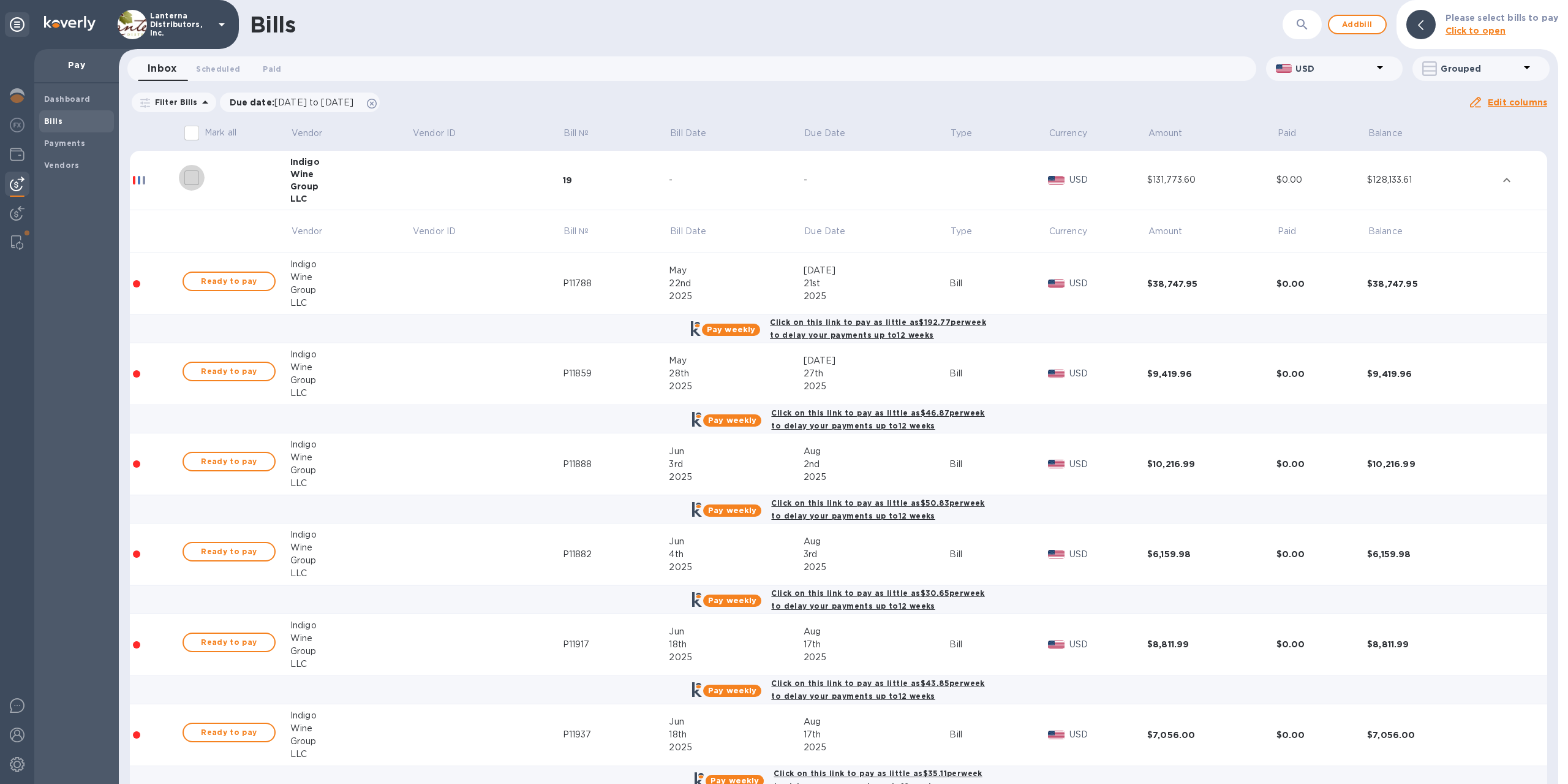
click at [191, 180] on input "decorative checkbox" at bounding box center [191, 178] width 25 height 25
checkbox input "false"
click at [163, 285] on td at bounding box center [155, 284] width 52 height 62
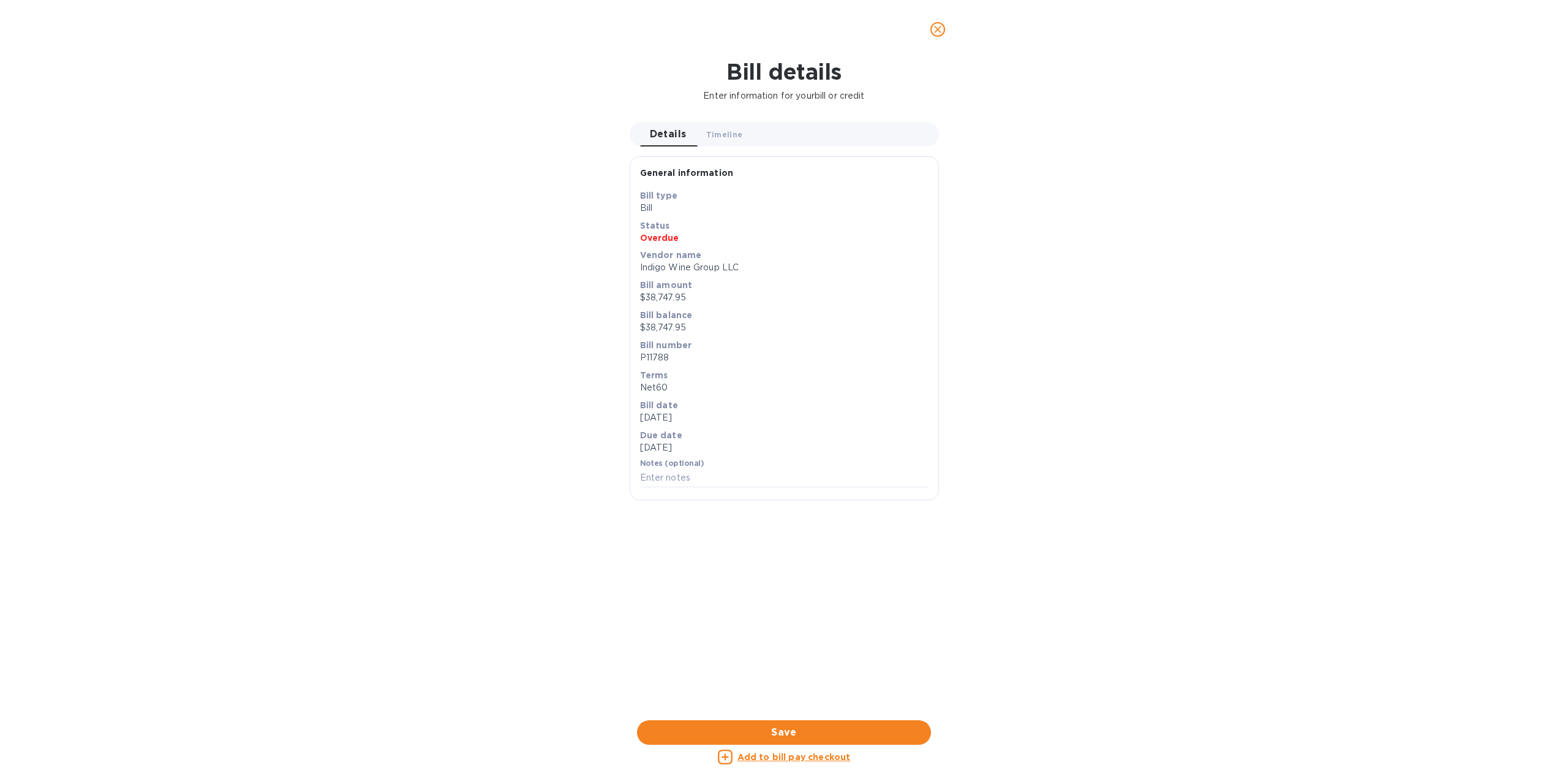
click at [730, 759] on icon at bounding box center [725, 757] width 15 height 15
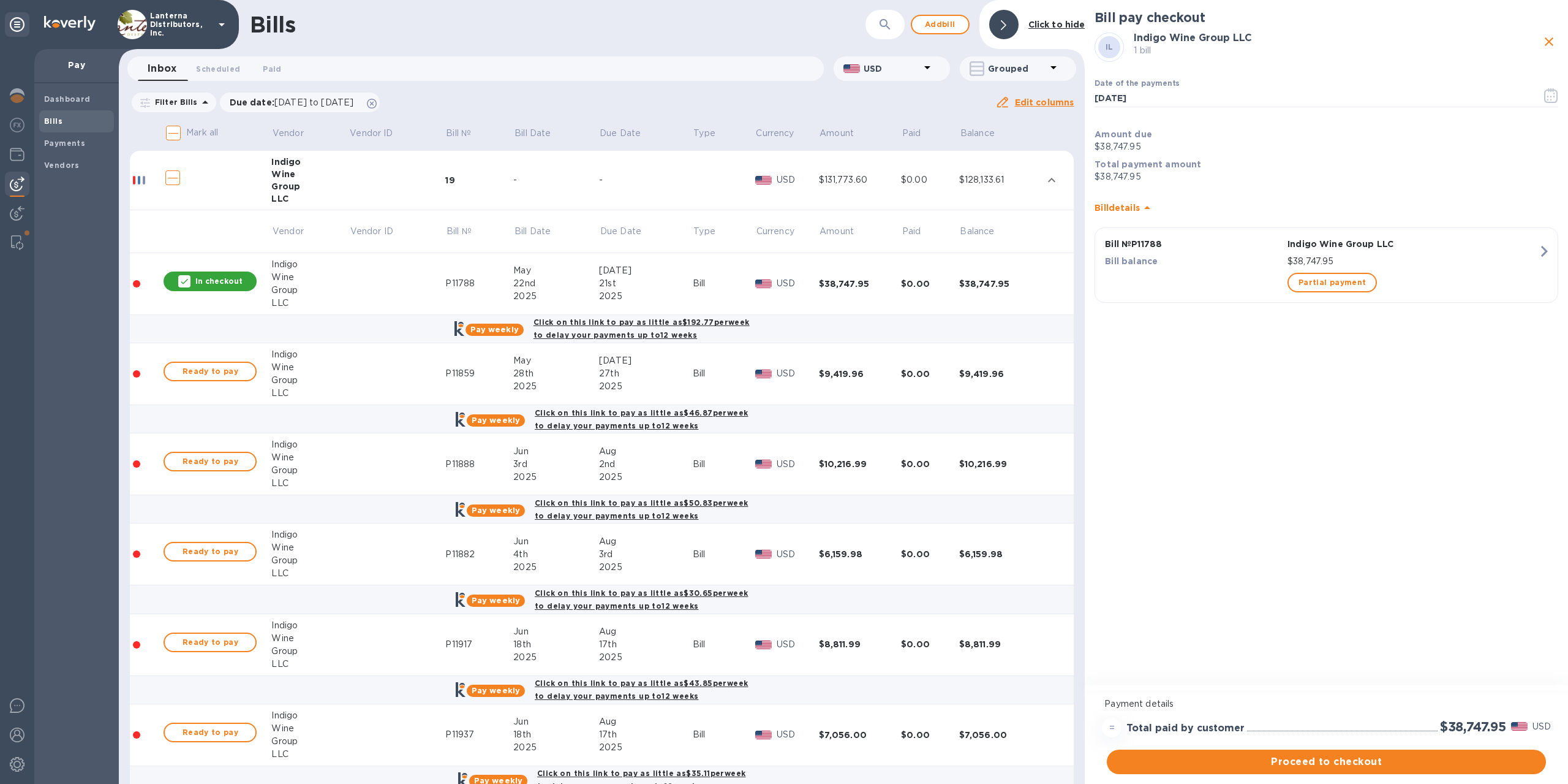
click at [225, 397] on td "Ready to pay" at bounding box center [217, 374] width 109 height 62
click at [230, 368] on span "Ready to pay" at bounding box center [210, 371] width 71 height 15
click at [223, 459] on span "Ready to pay" at bounding box center [210, 462] width 71 height 15
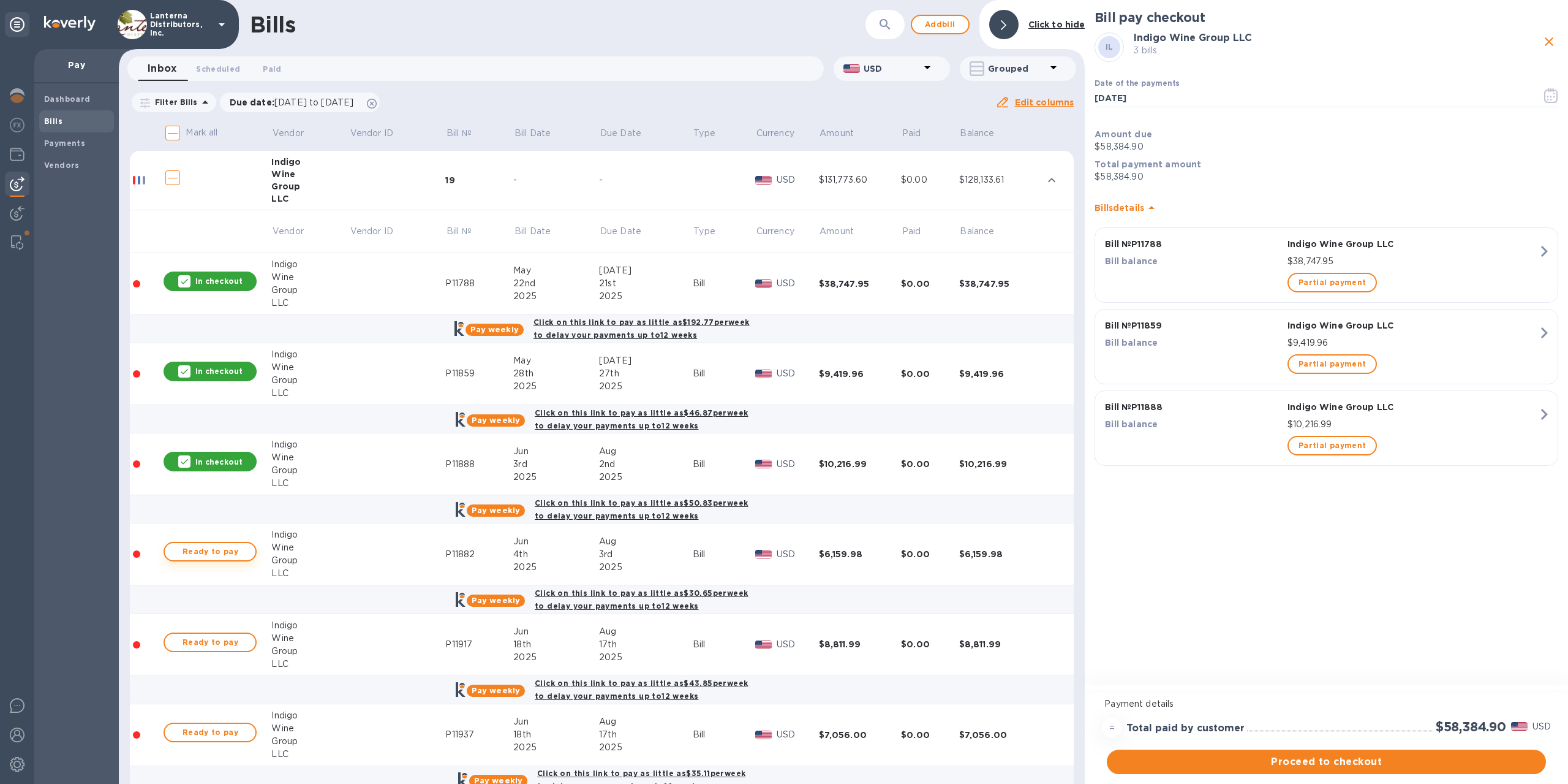
click at [216, 546] on span "Ready to pay" at bounding box center [210, 551] width 71 height 15
click at [1344, 761] on span "Proceed to checkout" at bounding box center [1327, 762] width 420 height 15
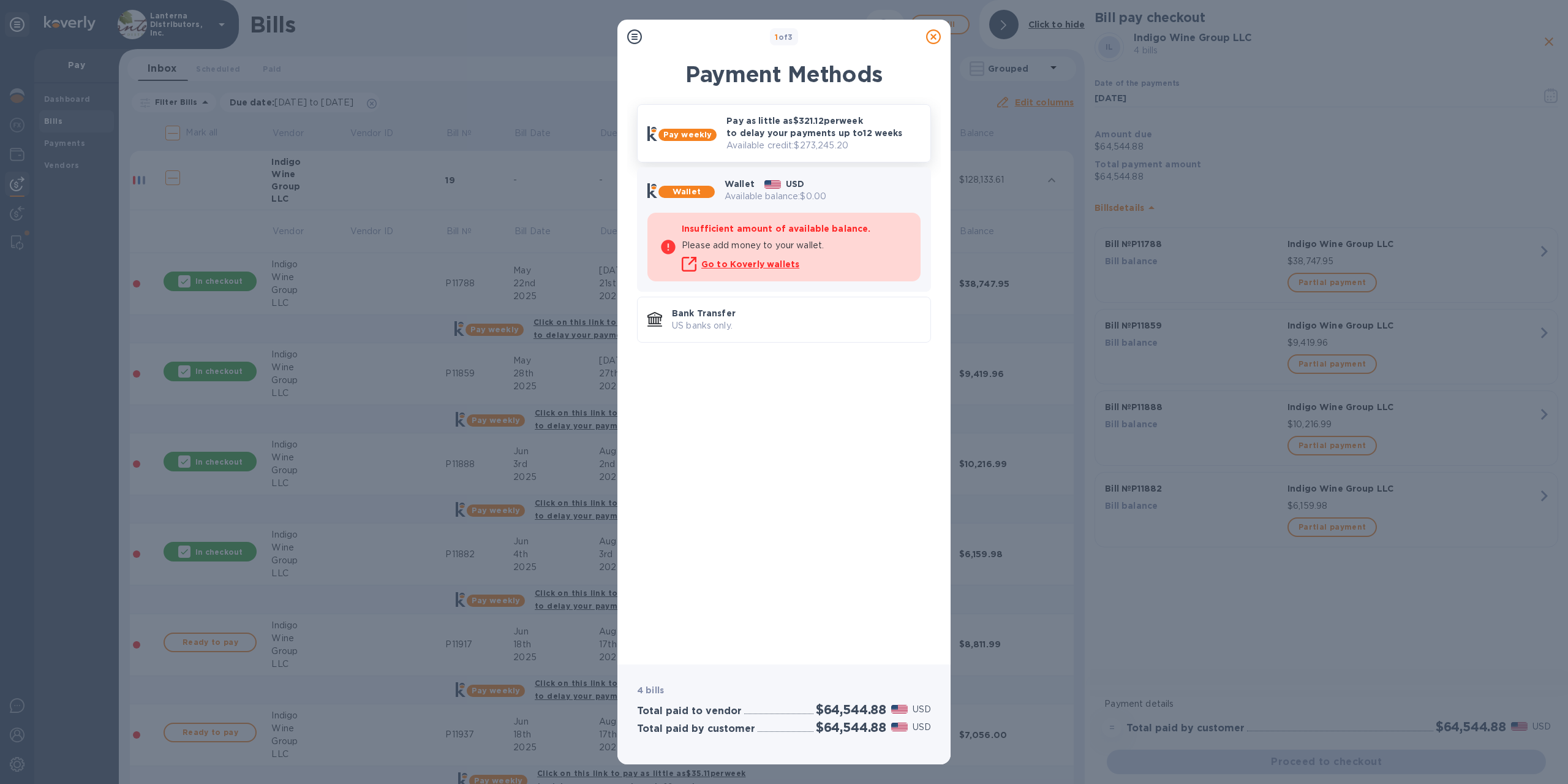
click at [794, 134] on p "Pay as little as $321.12 per week to delay your payments up to 12 weeks" at bounding box center [824, 127] width 194 height 25
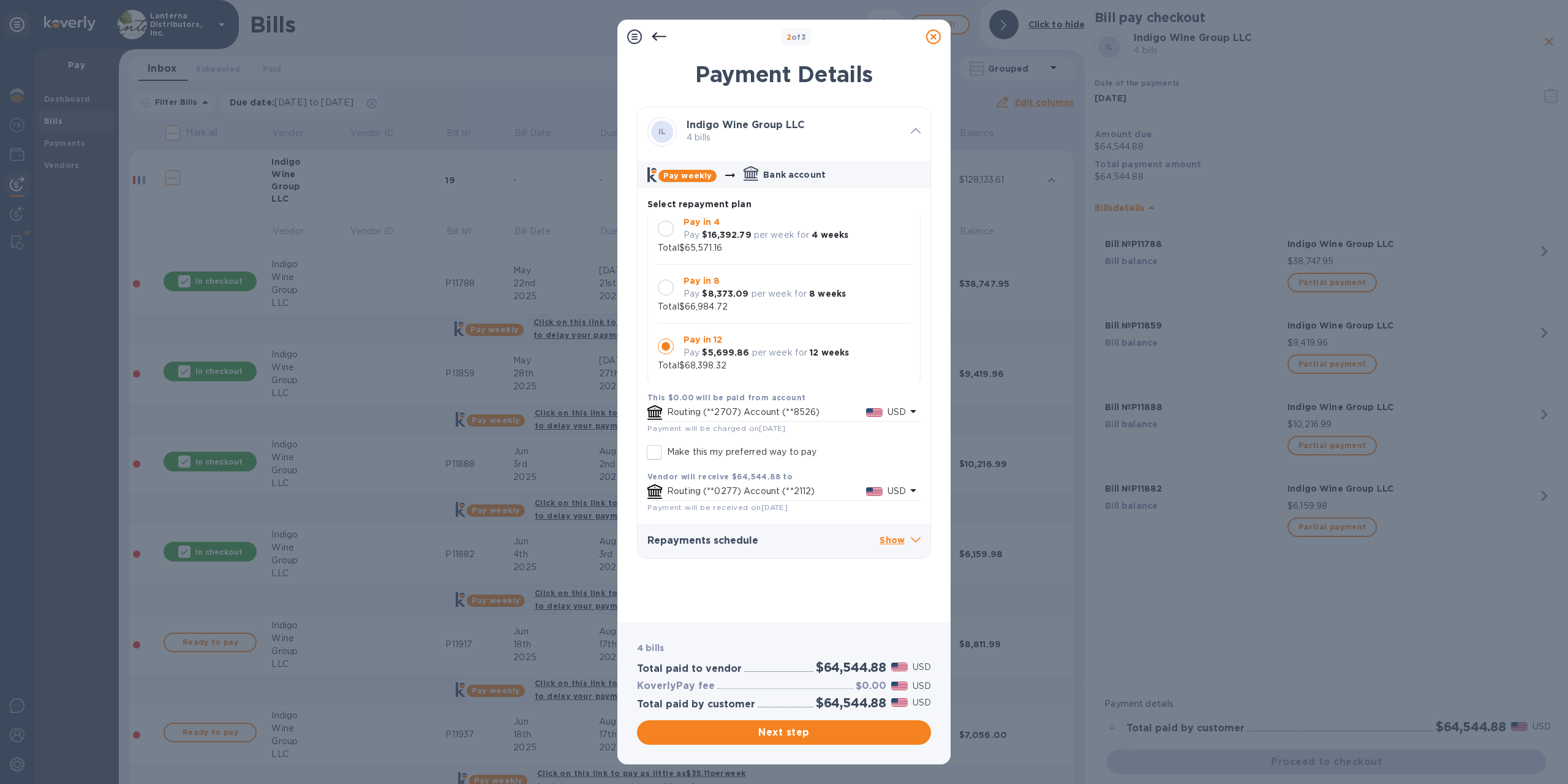
scroll to position [12, 0]
click at [669, 230] on div at bounding box center [665, 227] width 16 height 16
drag, startPoint x: 821, startPoint y: 669, endPoint x: 890, endPoint y: 667, distance: 69.0
click at [890, 667] on div "$64,544.88 USD" at bounding box center [873, 666] width 120 height 21
click at [867, 666] on h2 "$64,544.88" at bounding box center [851, 666] width 71 height 16
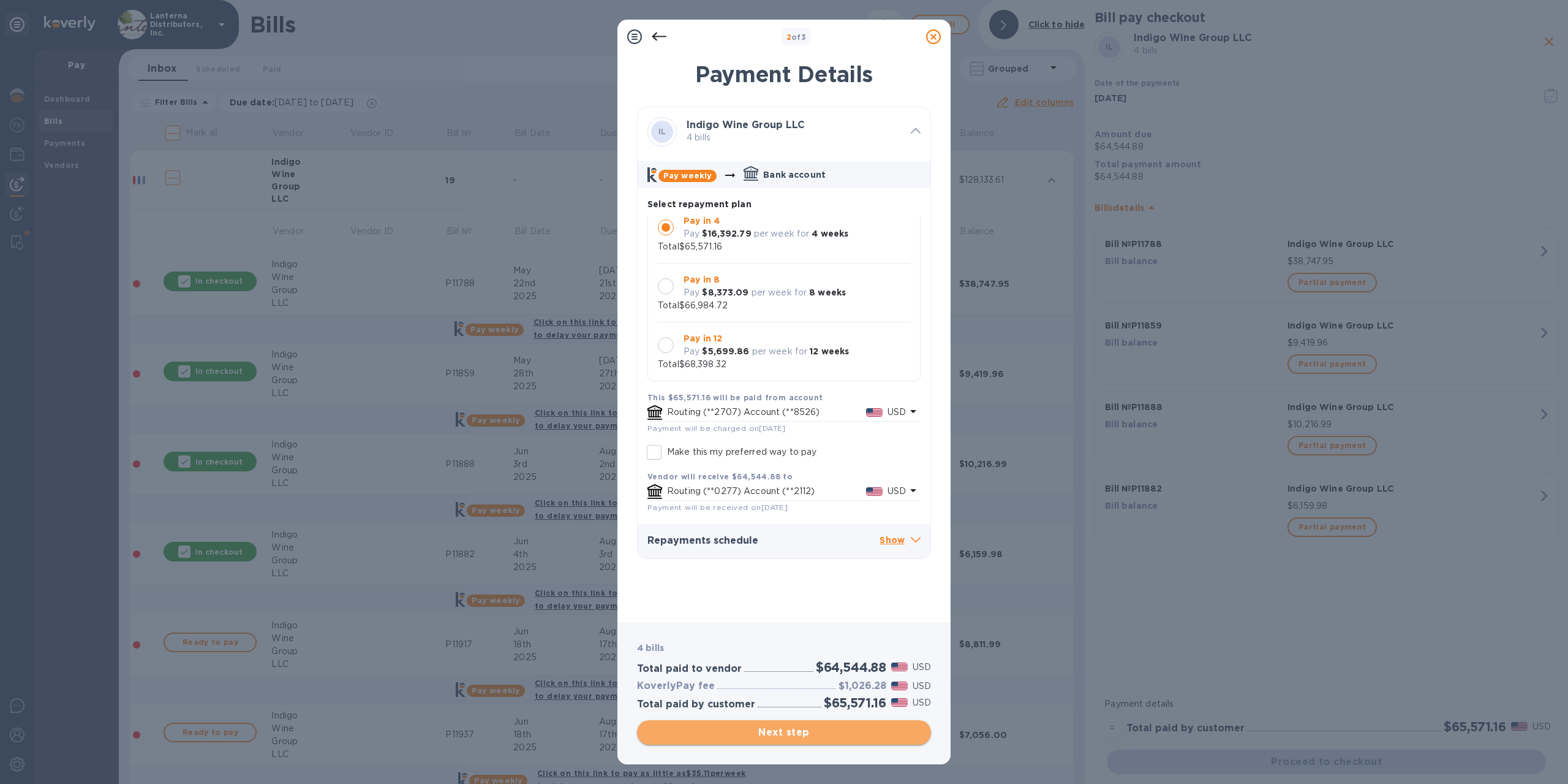
click at [791, 731] on span "Next step" at bounding box center [784, 732] width 274 height 15
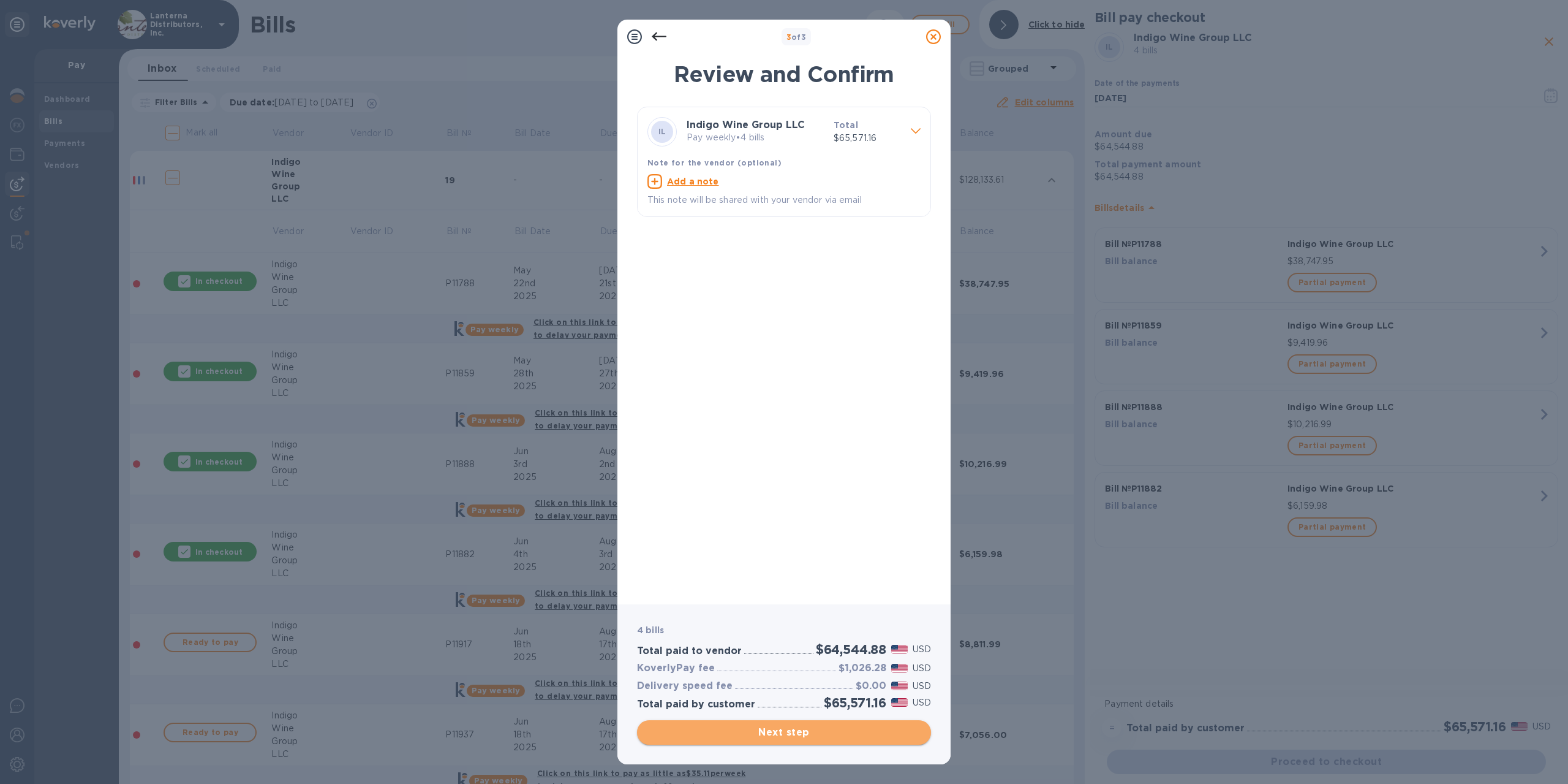
click at [779, 731] on span "Next step" at bounding box center [784, 732] width 274 height 15
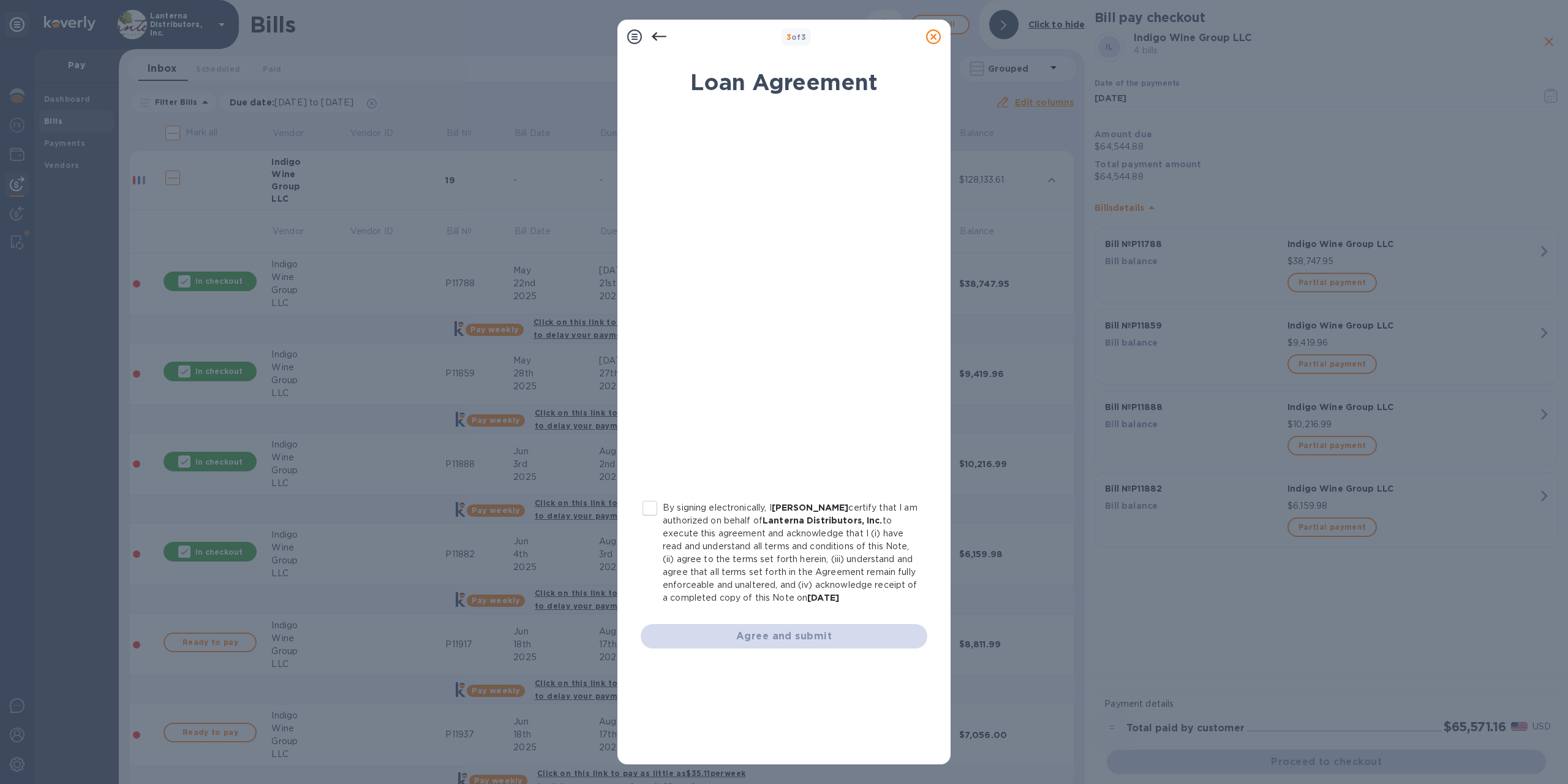
click at [648, 508] on input "By signing electronically, I [PERSON_NAME] certify that I am authorized on beha…" at bounding box center [650, 508] width 25 height 25
checkbox input "true"
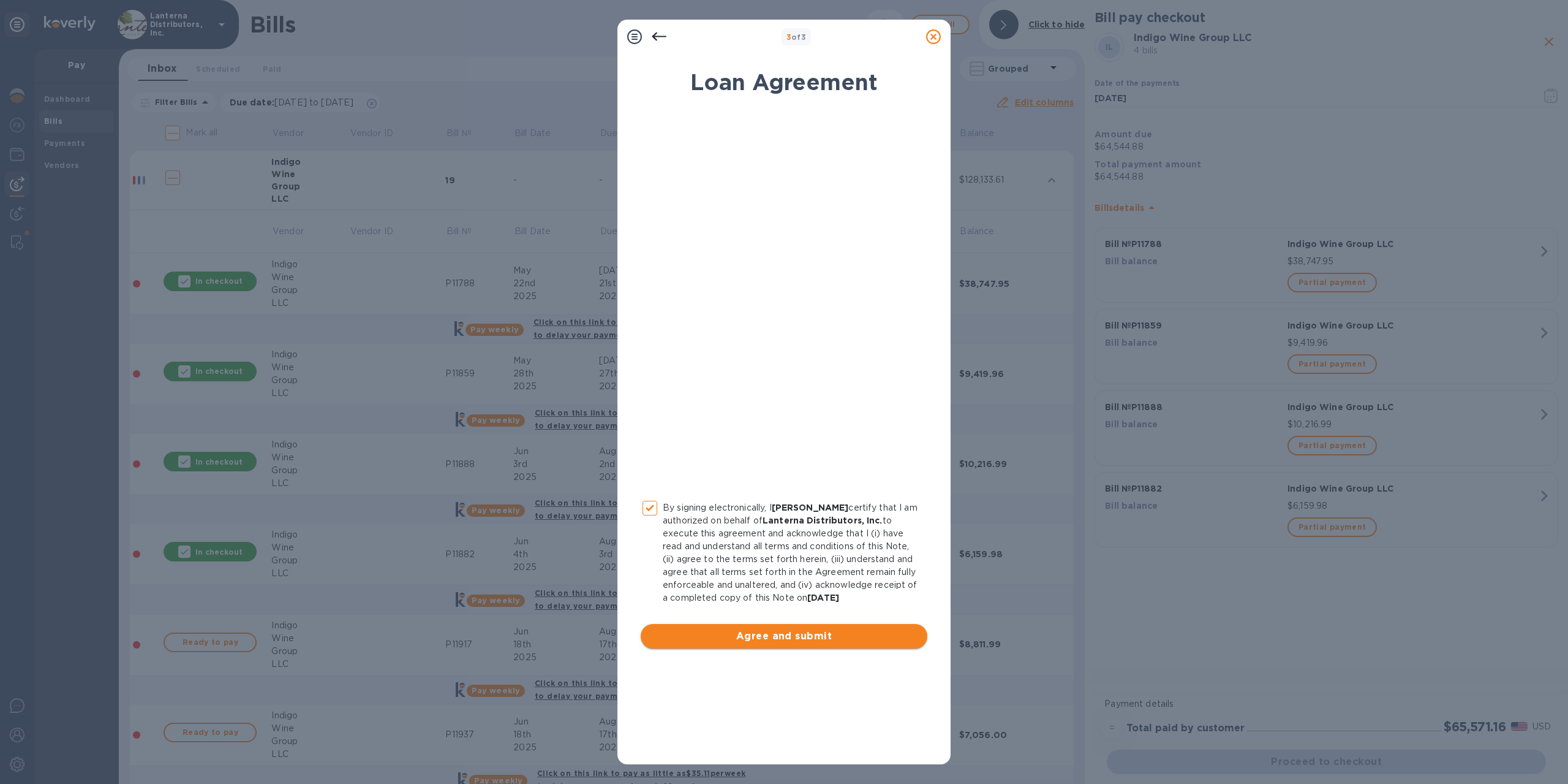
click at [808, 643] on span "Agree and submit" at bounding box center [784, 636] width 267 height 15
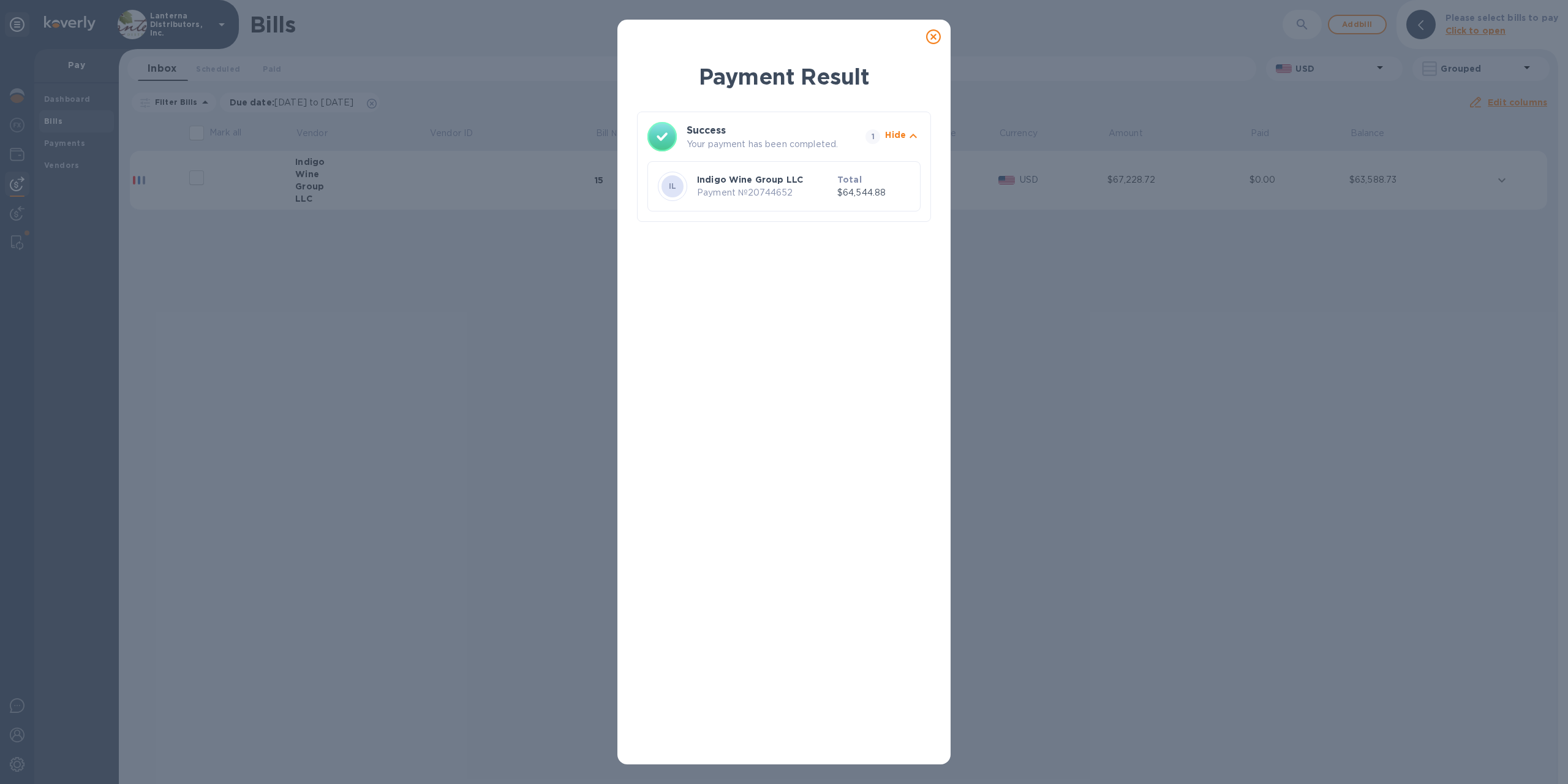
click at [934, 39] on icon at bounding box center [934, 37] width 15 height 15
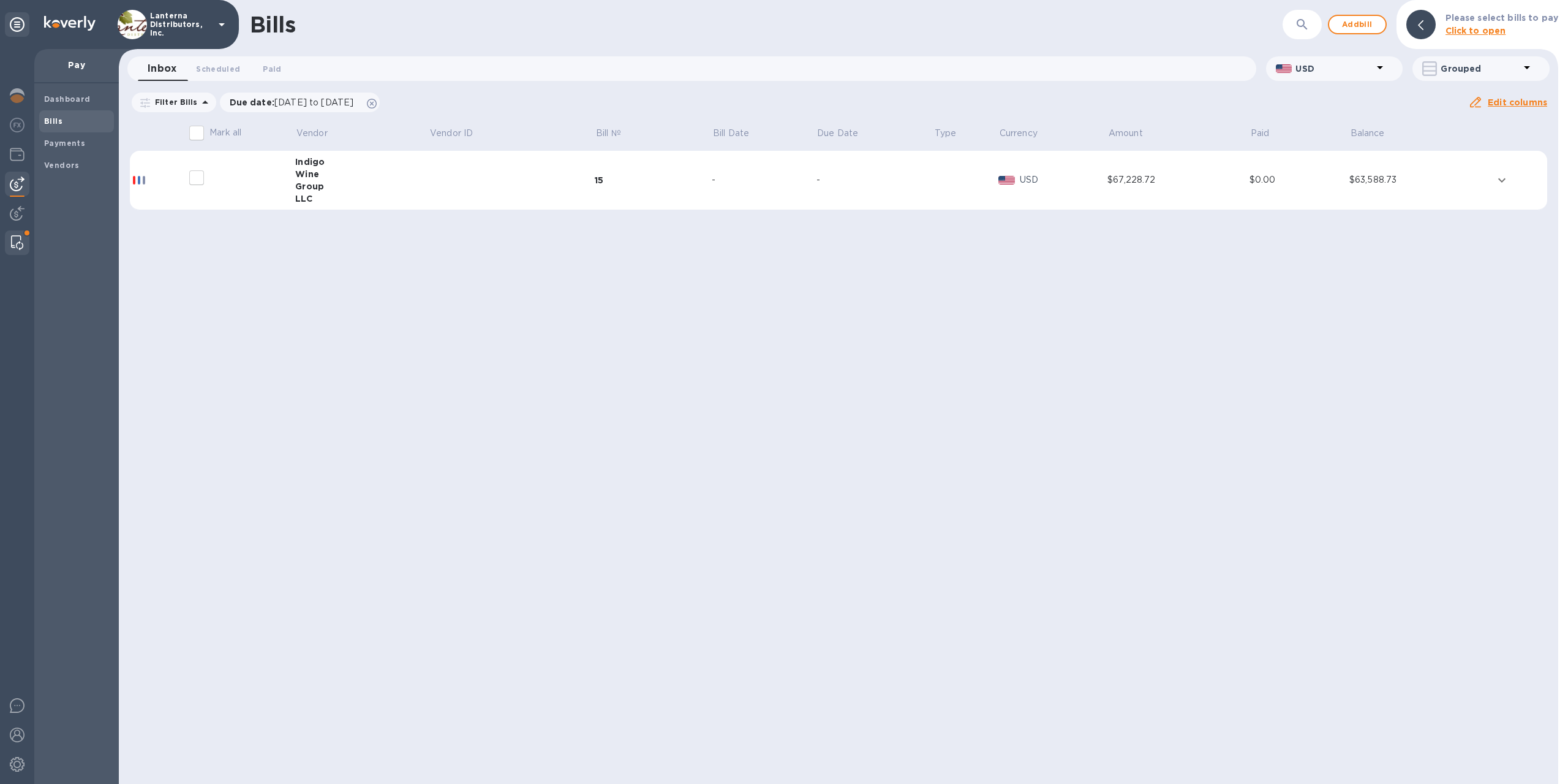
click at [13, 242] on img at bounding box center [16, 242] width 12 height 15
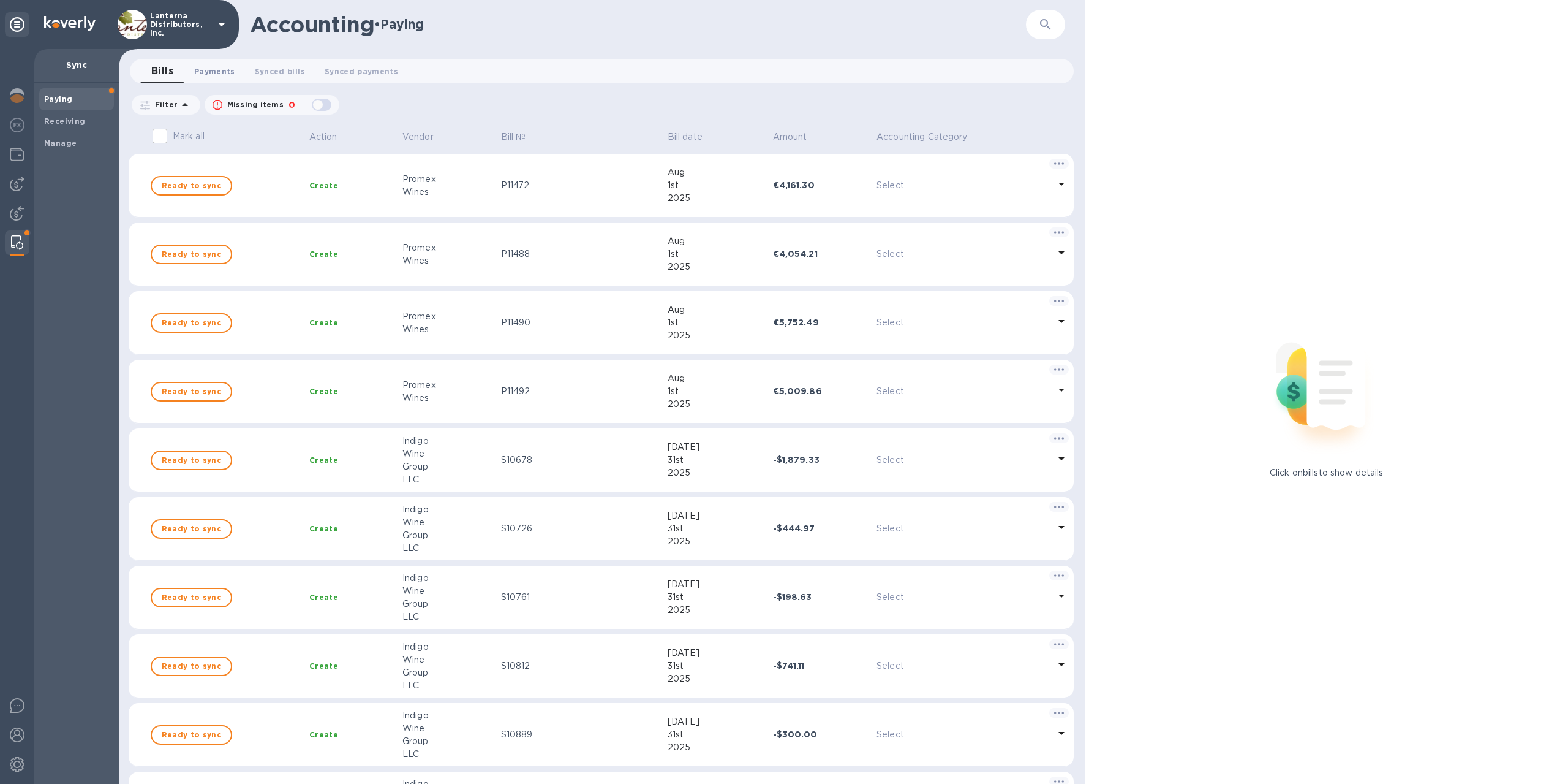
click at [223, 73] on span "Payments 0" at bounding box center [214, 71] width 41 height 13
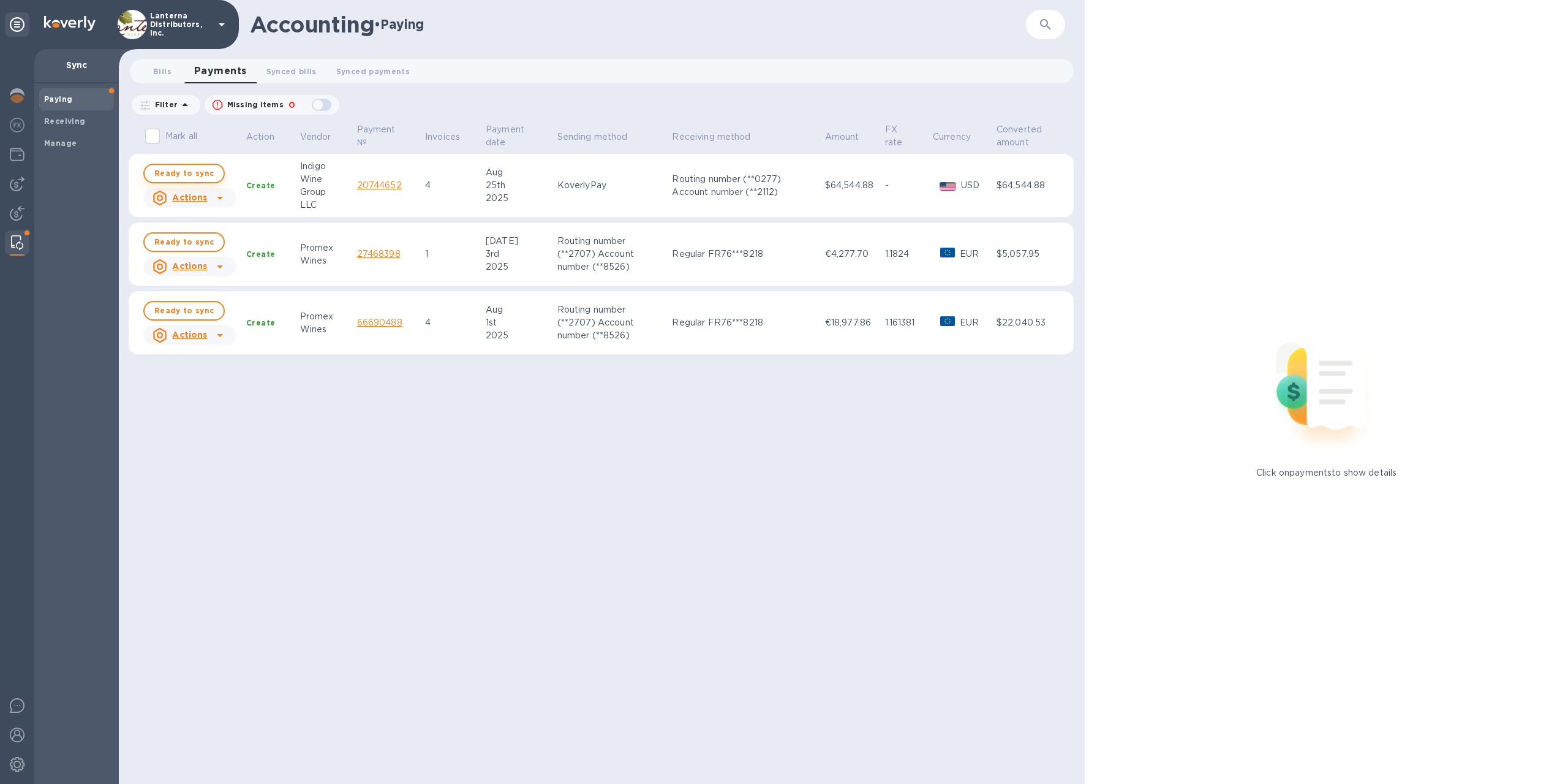
click at [203, 173] on span "Ready to sync" at bounding box center [184, 173] width 59 height 15
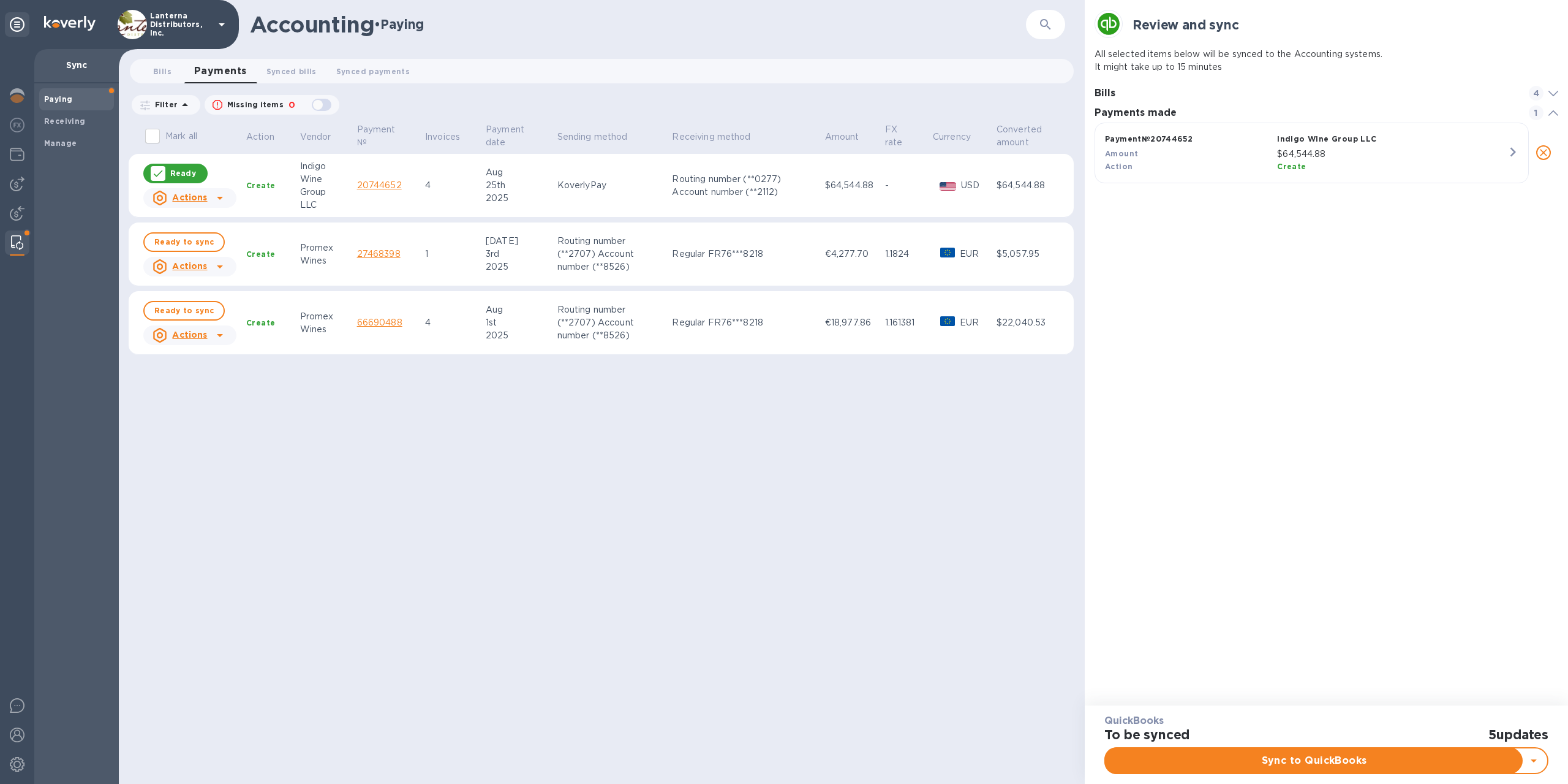
scroll to position [67, 469]
click at [1556, 93] on icon at bounding box center [1553, 93] width 10 height 6
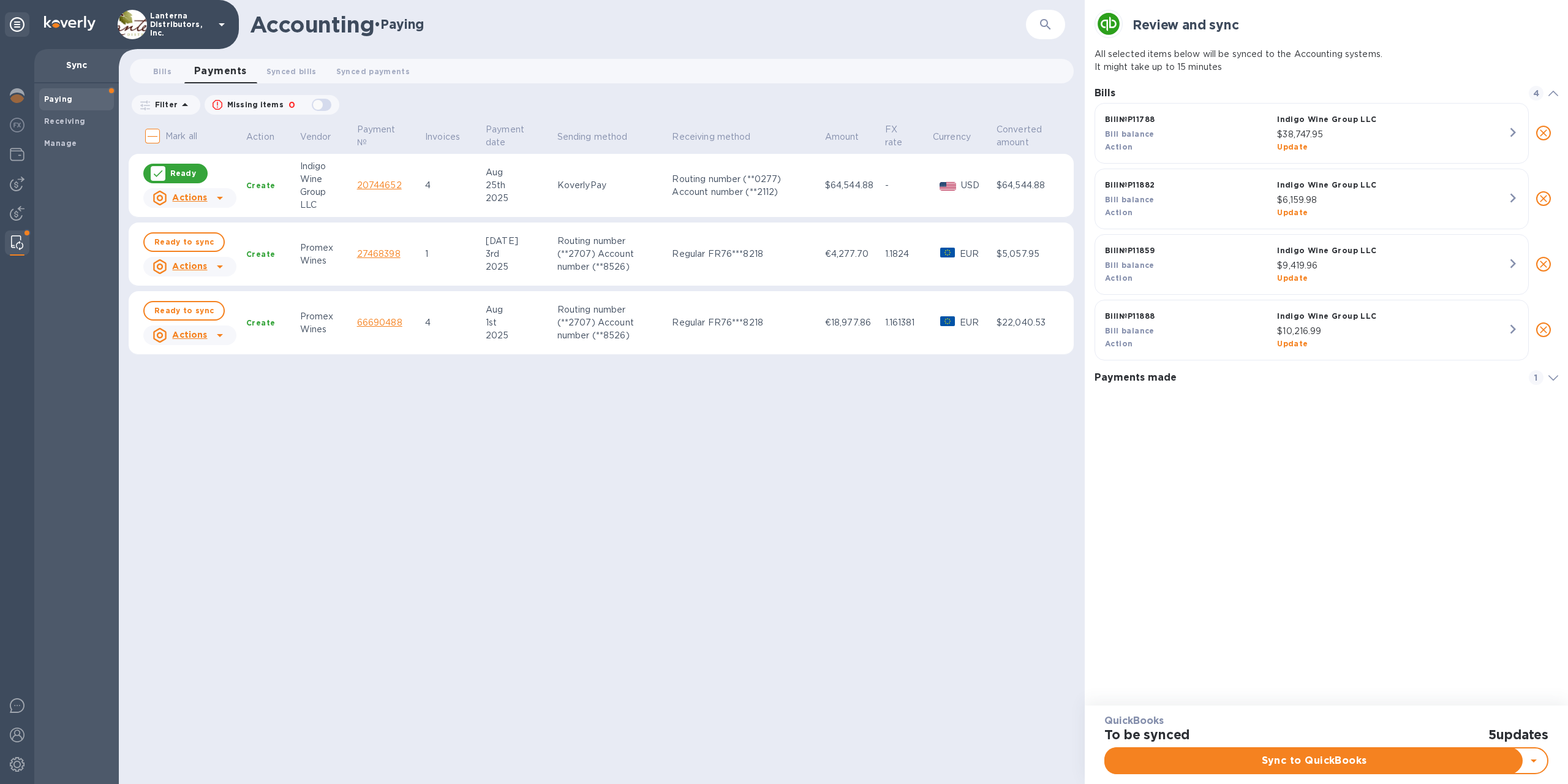
click at [1551, 380] on icon at bounding box center [1553, 377] width 10 height 6
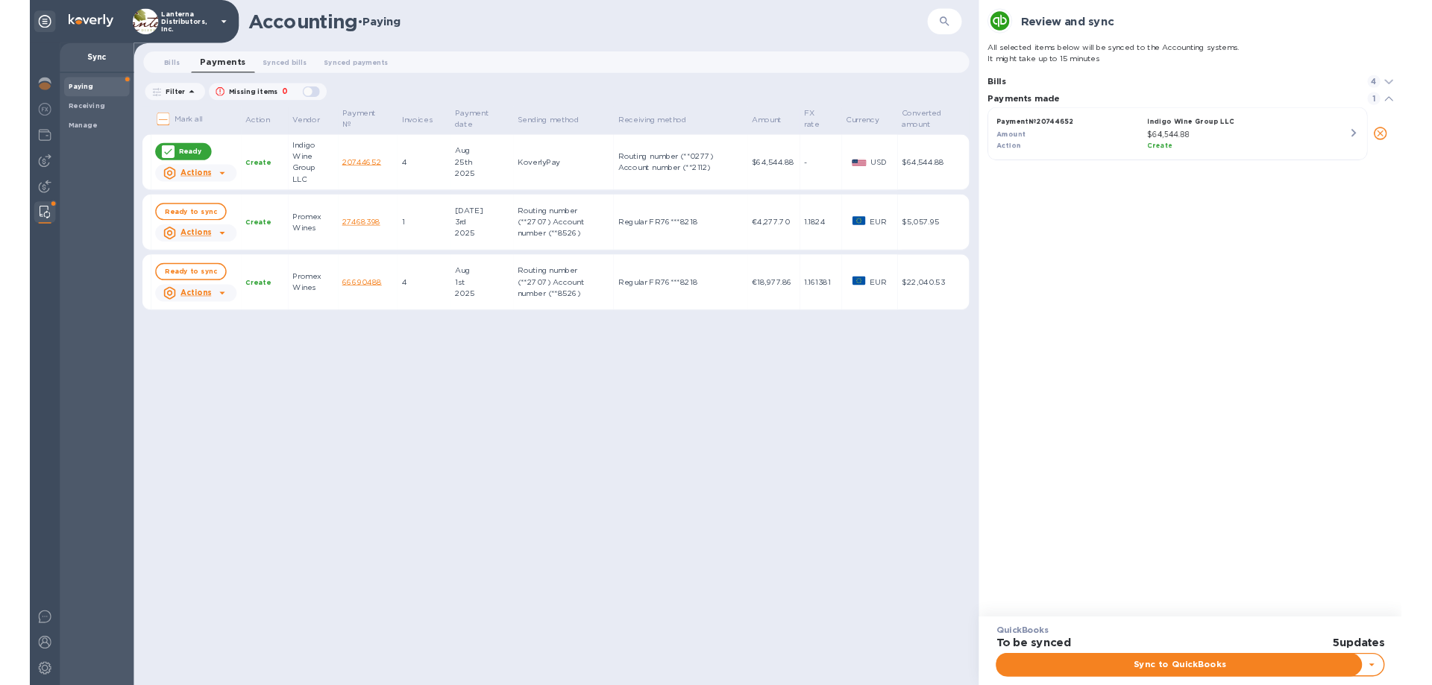
scroll to position [81, 571]
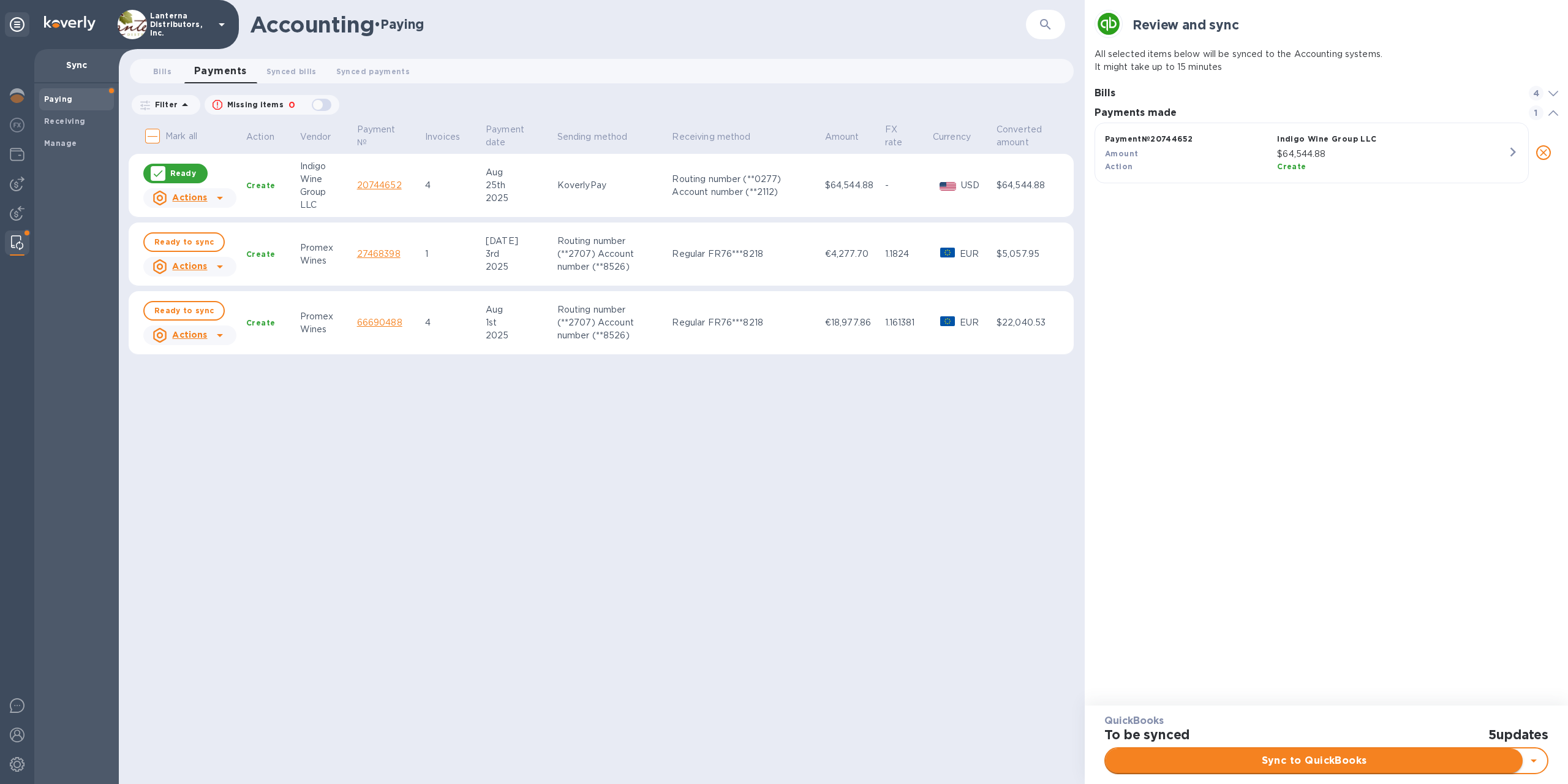
click at [1300, 762] on span "Sync to QuickBooks" at bounding box center [1314, 761] width 398 height 15
